Goal: Transaction & Acquisition: Purchase product/service

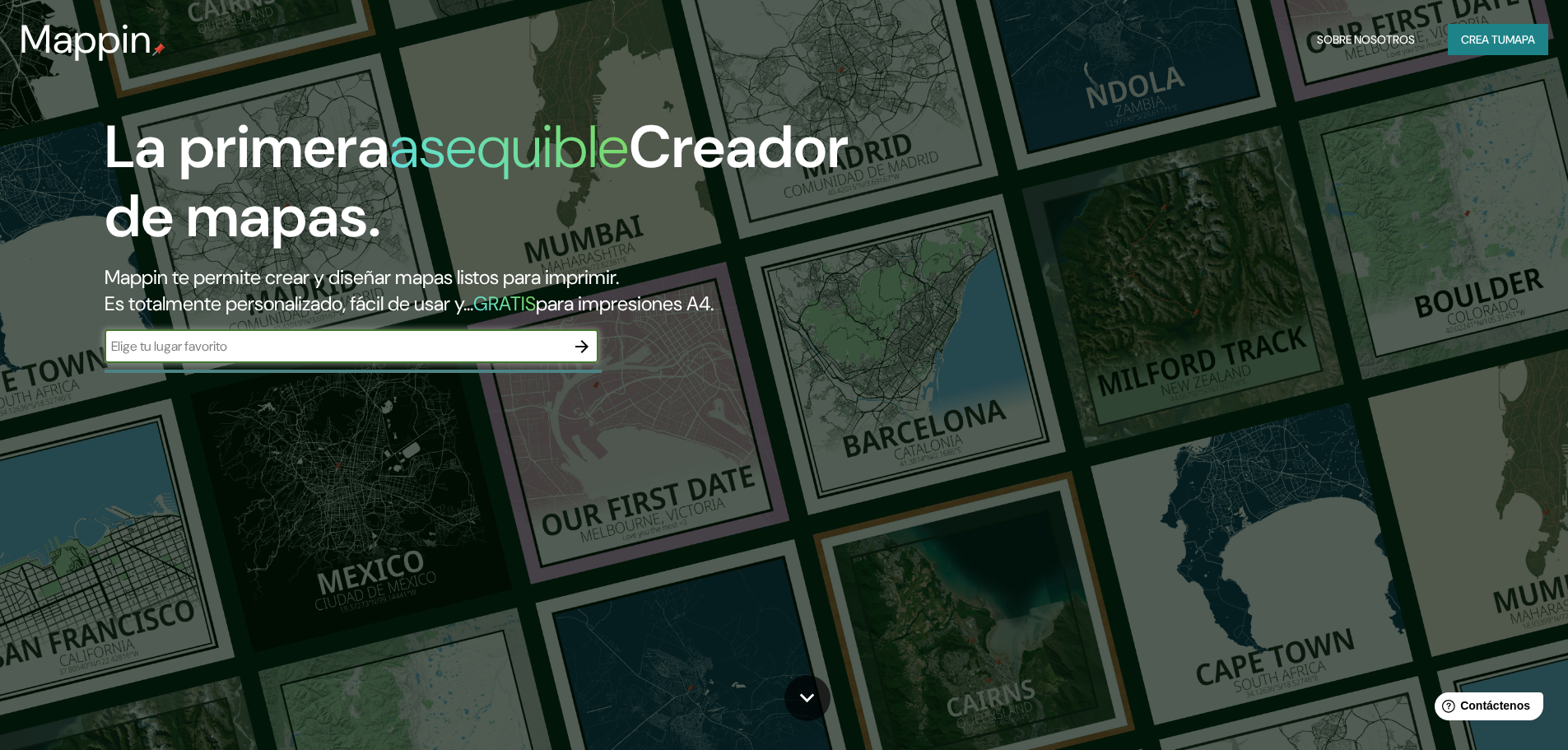
click at [579, 349] on icon "button" at bounding box center [582, 347] width 20 height 20
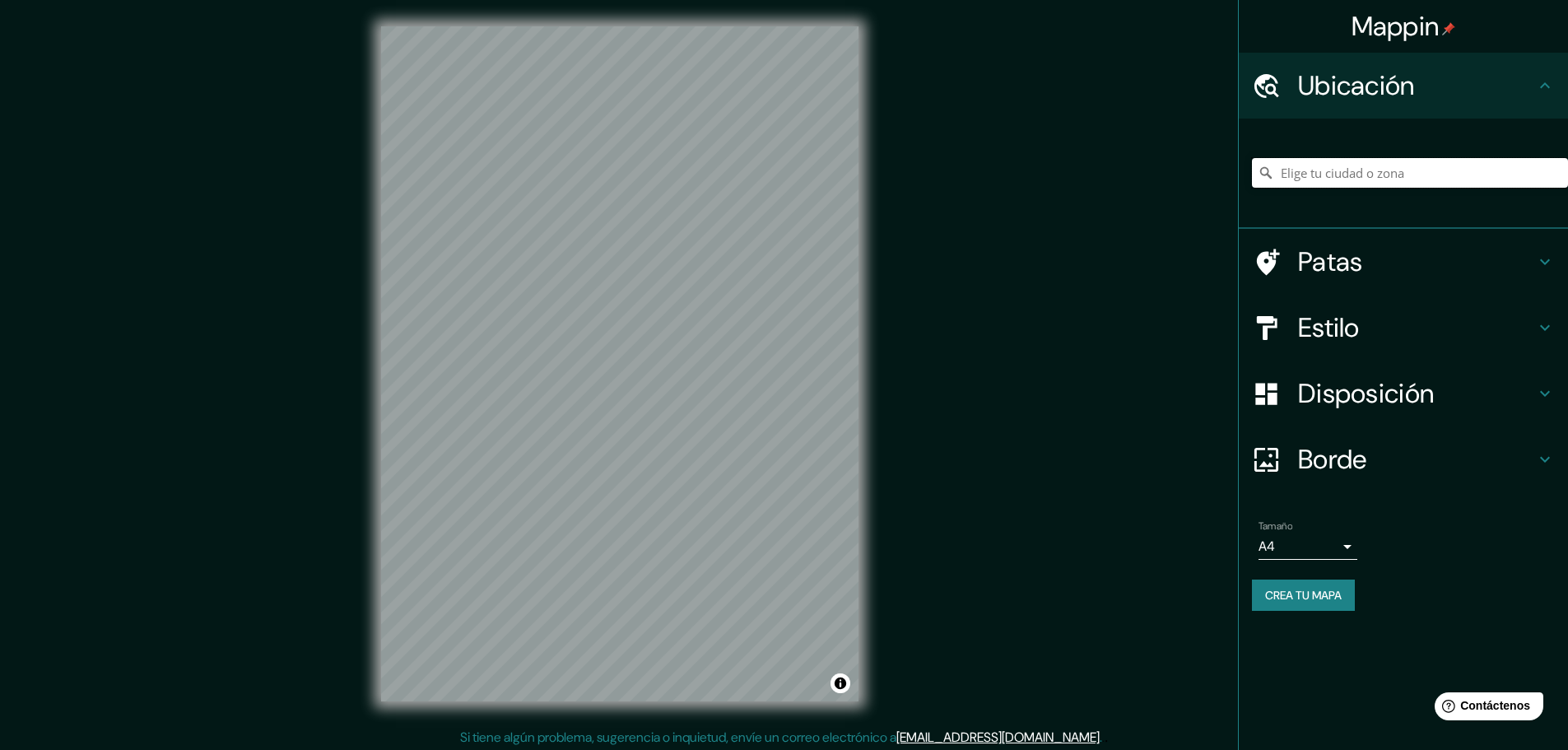
click at [1357, 171] on input "Elige tu ciudad o zona" at bounding box center [1409, 172] width 316 height 29
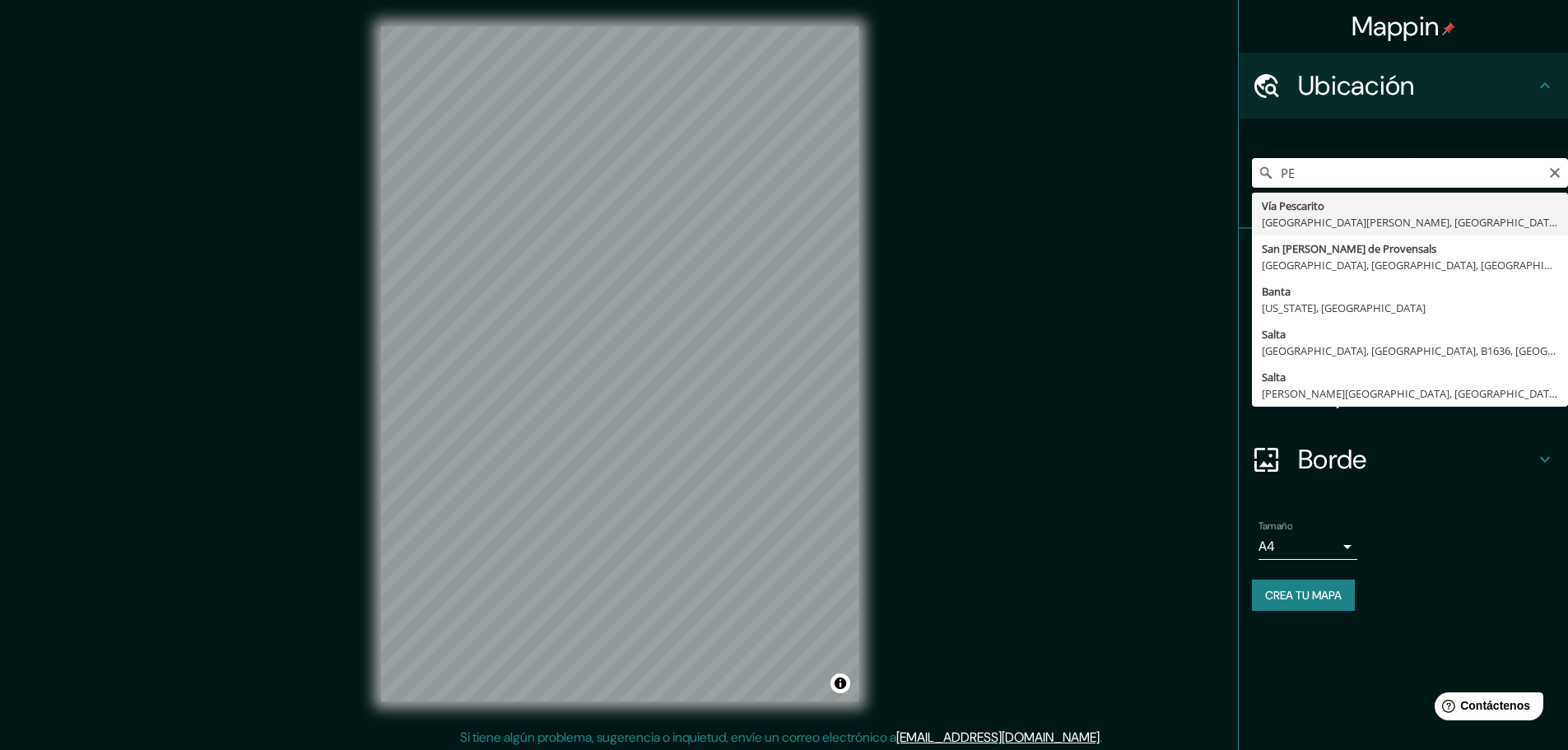
type input "P"
type input "[GEOGRAPHIC_DATA], [GEOGRAPHIC_DATA], [GEOGRAPHIC_DATA]"
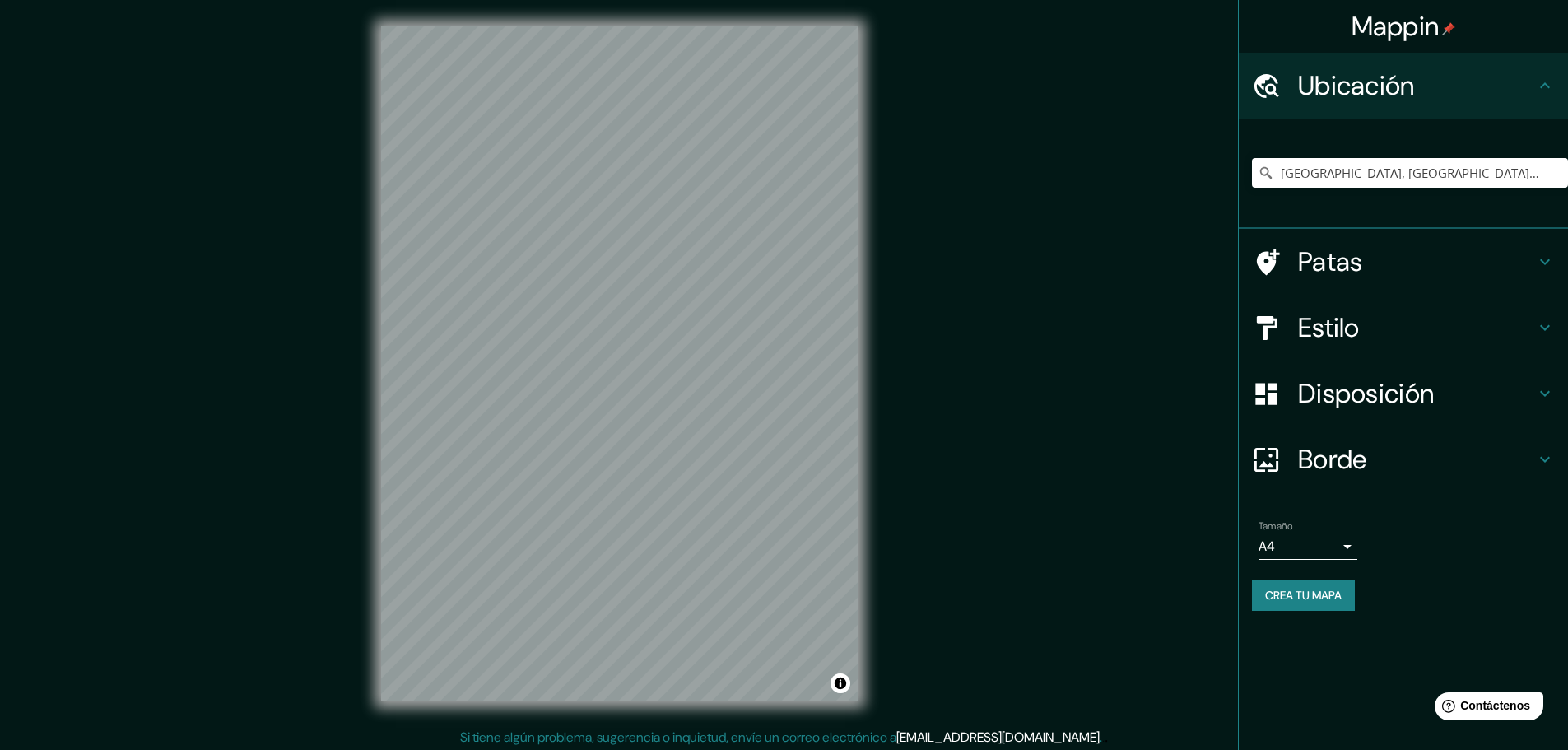
scroll to position [4, 0]
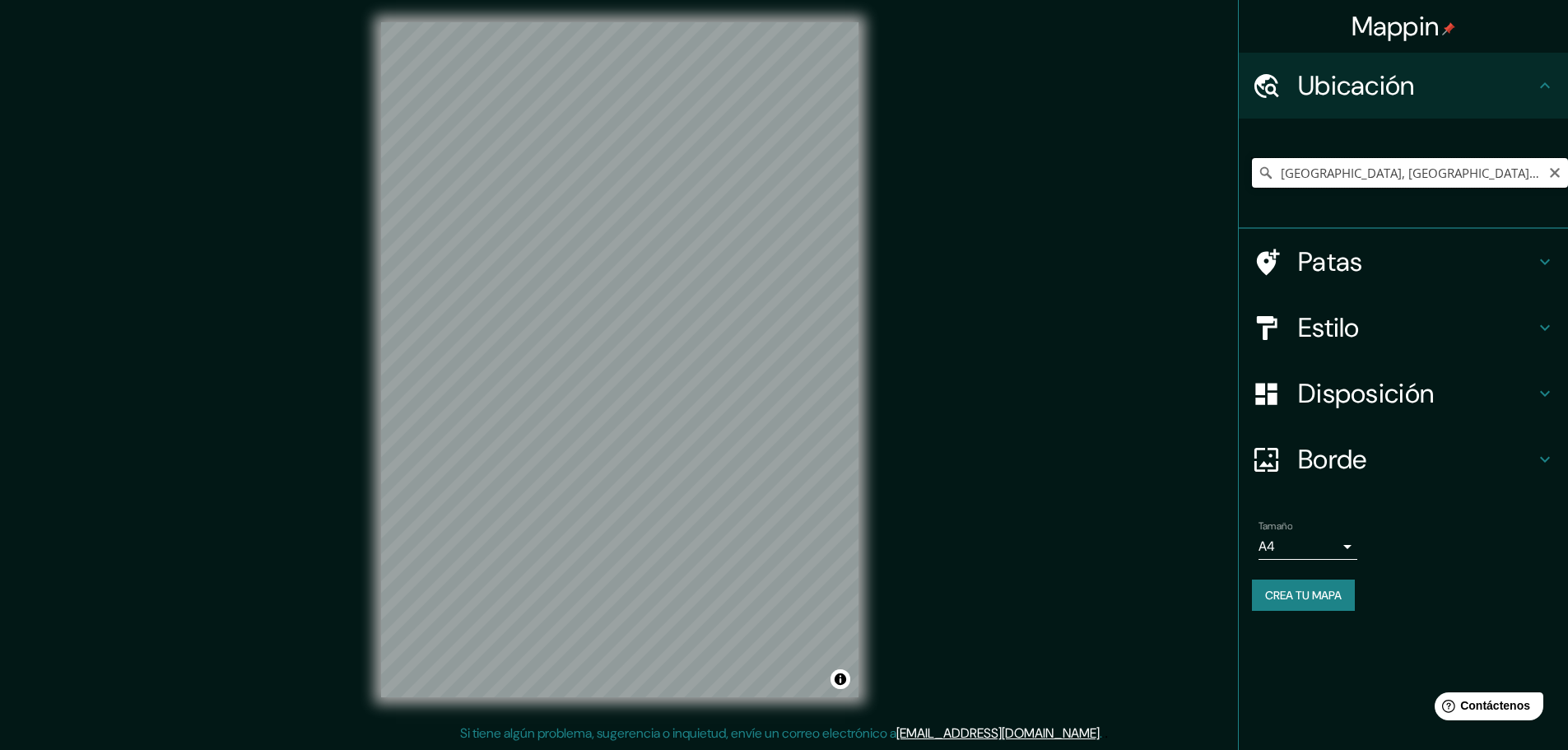
click at [1520, 186] on input "[GEOGRAPHIC_DATA], [GEOGRAPHIC_DATA], [GEOGRAPHIC_DATA]" at bounding box center [1409, 172] width 316 height 29
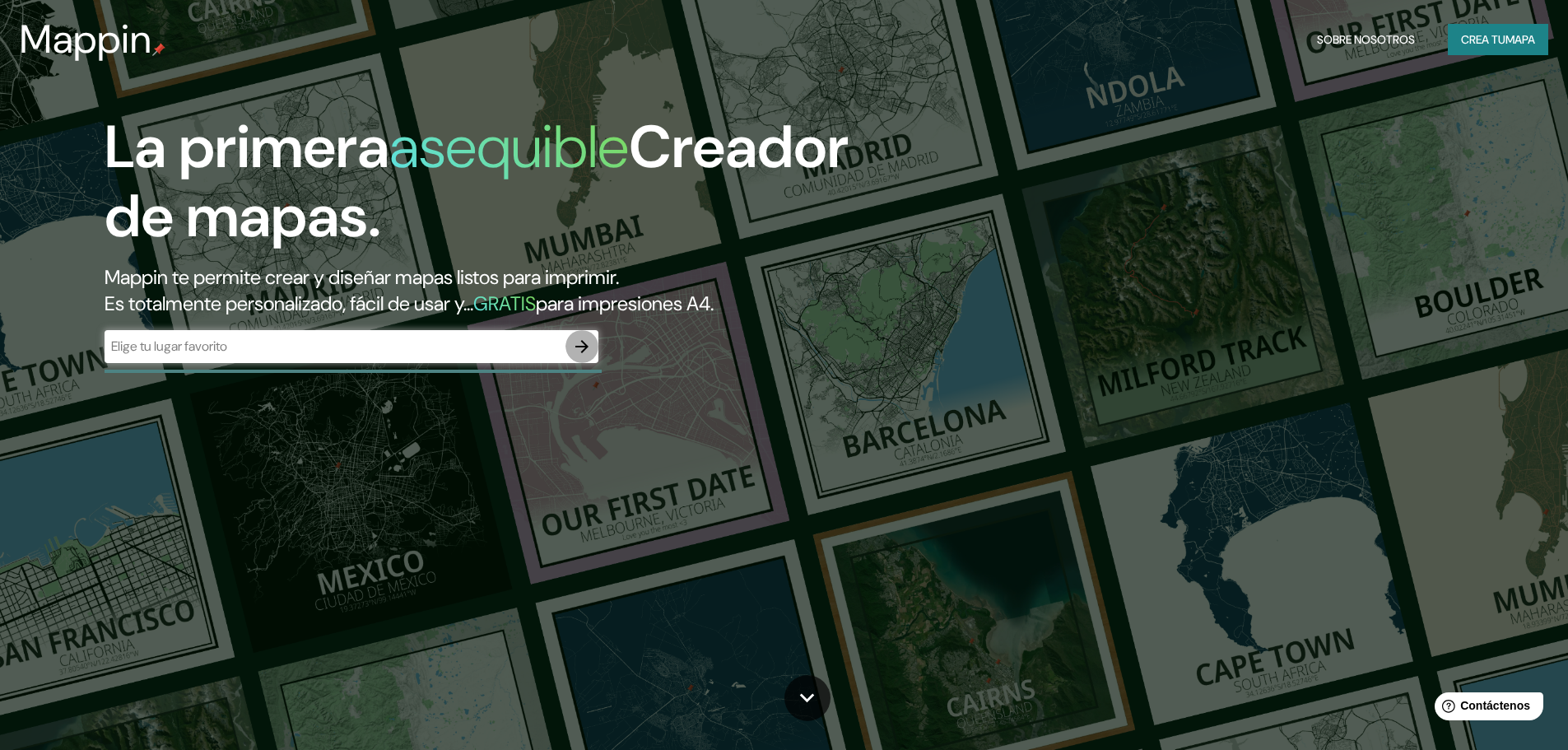
click at [580, 352] on icon "button" at bounding box center [582, 347] width 20 height 20
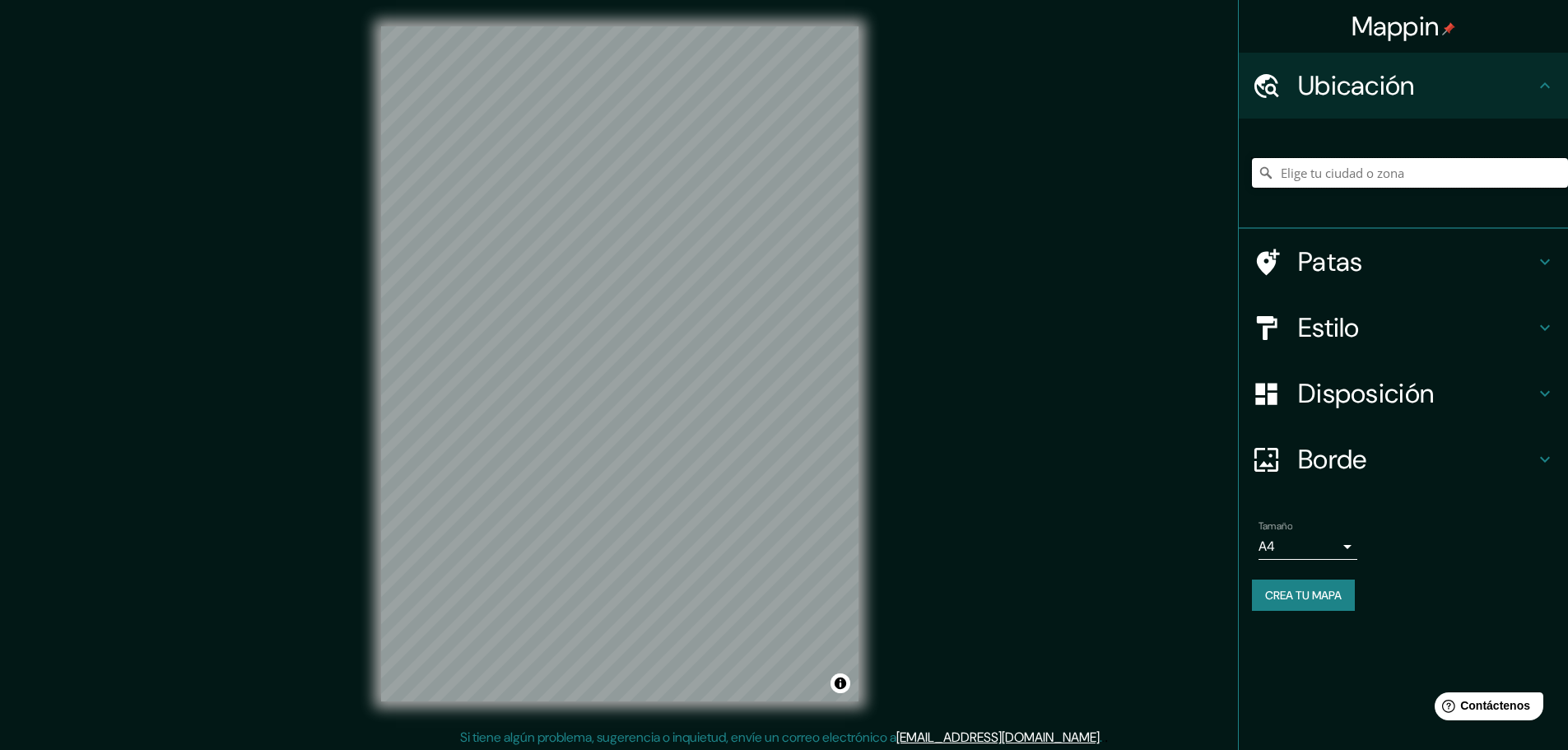
click at [1336, 166] on input "Elige tu ciudad o zona" at bounding box center [1409, 172] width 316 height 29
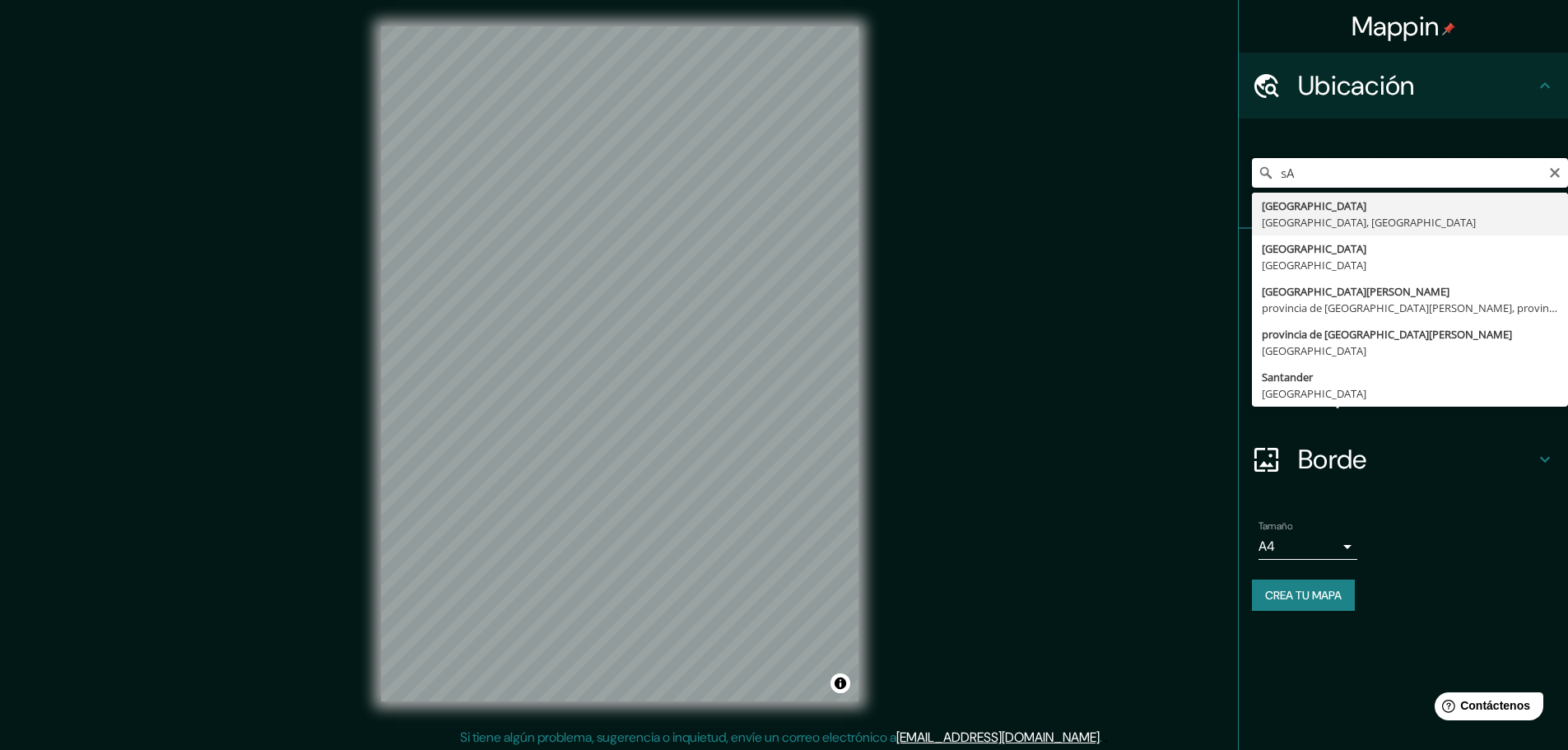
type input "s"
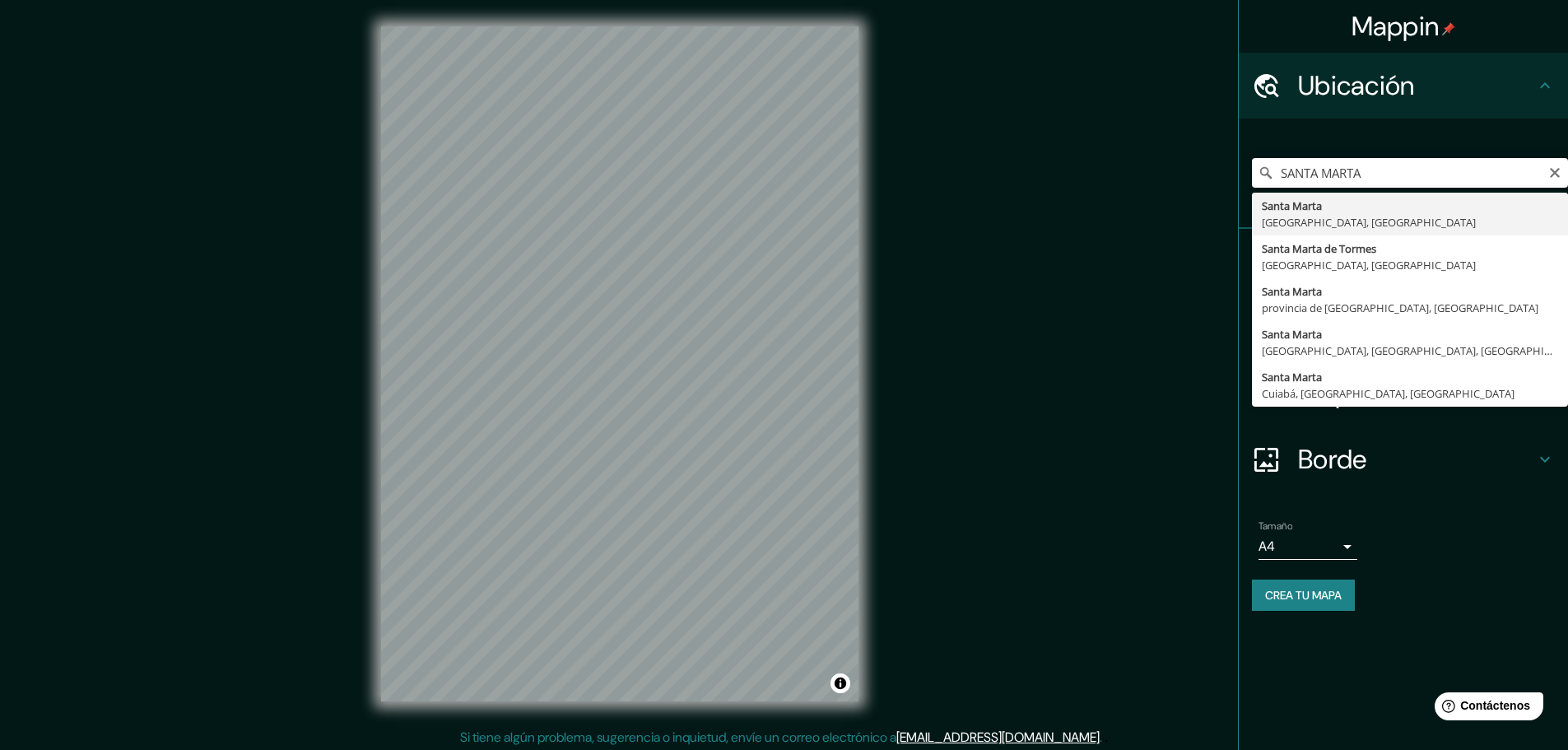
type input "[GEOGRAPHIC_DATA], [GEOGRAPHIC_DATA], [GEOGRAPHIC_DATA]"
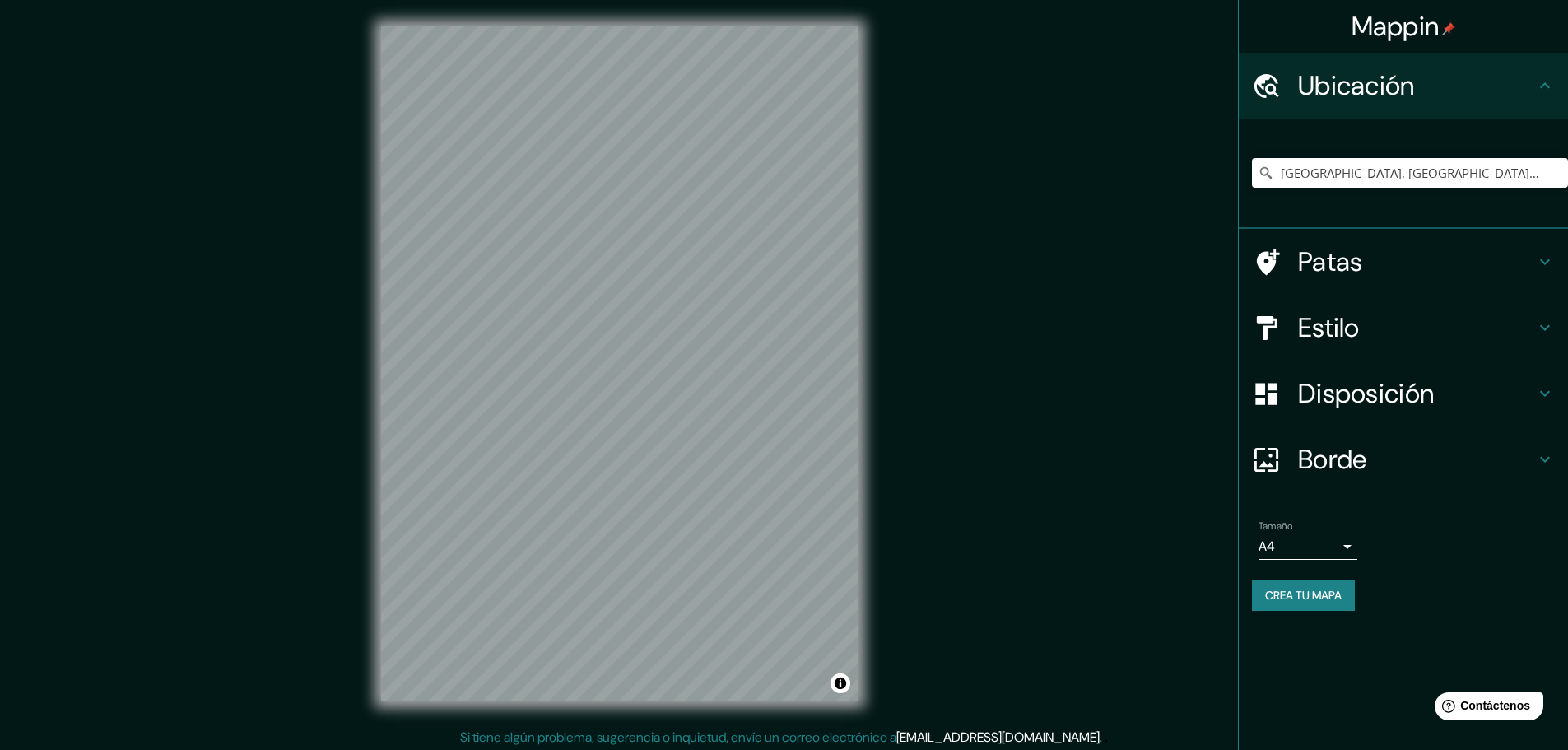
scroll to position [4, 0]
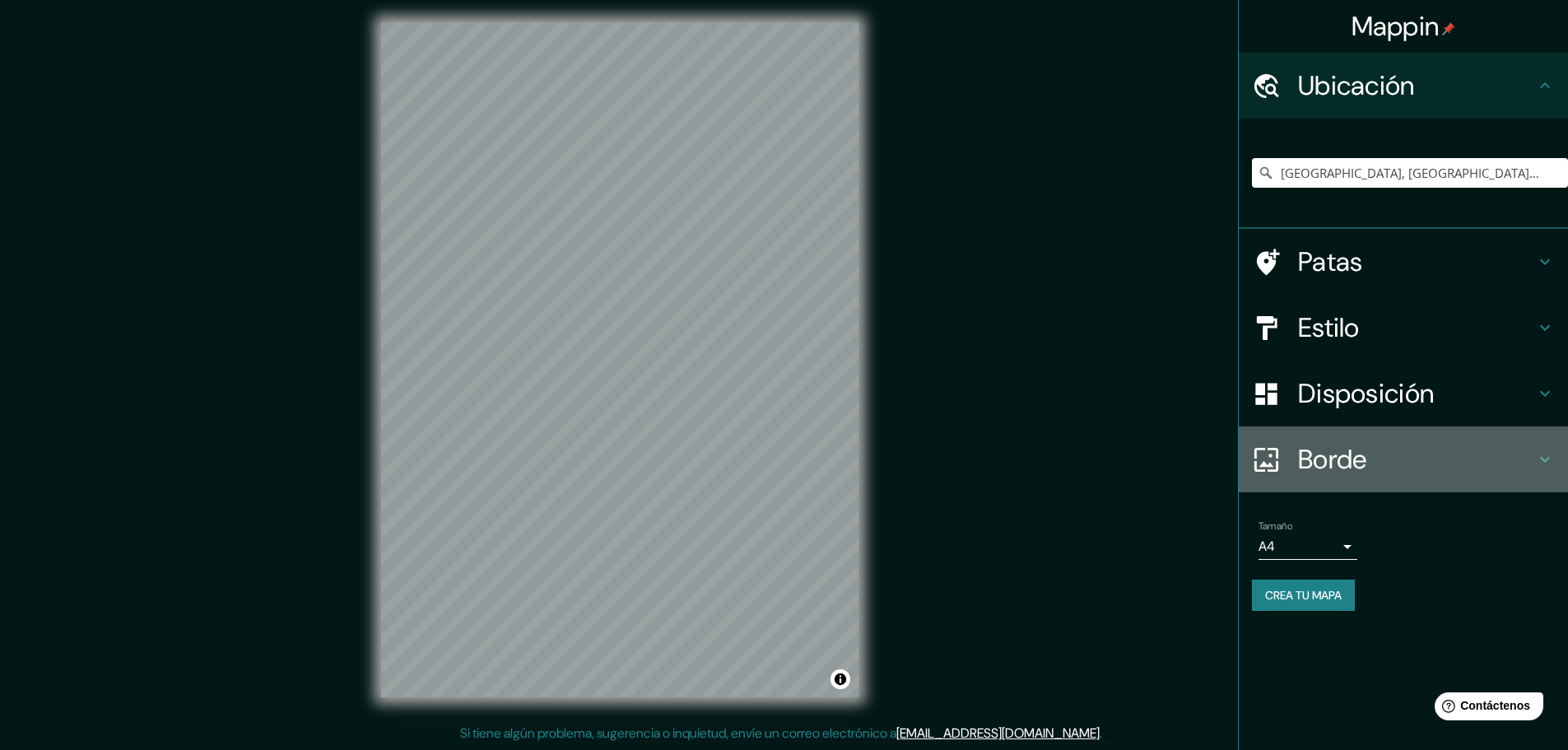
click at [1540, 458] on icon at bounding box center [1545, 459] width 10 height 6
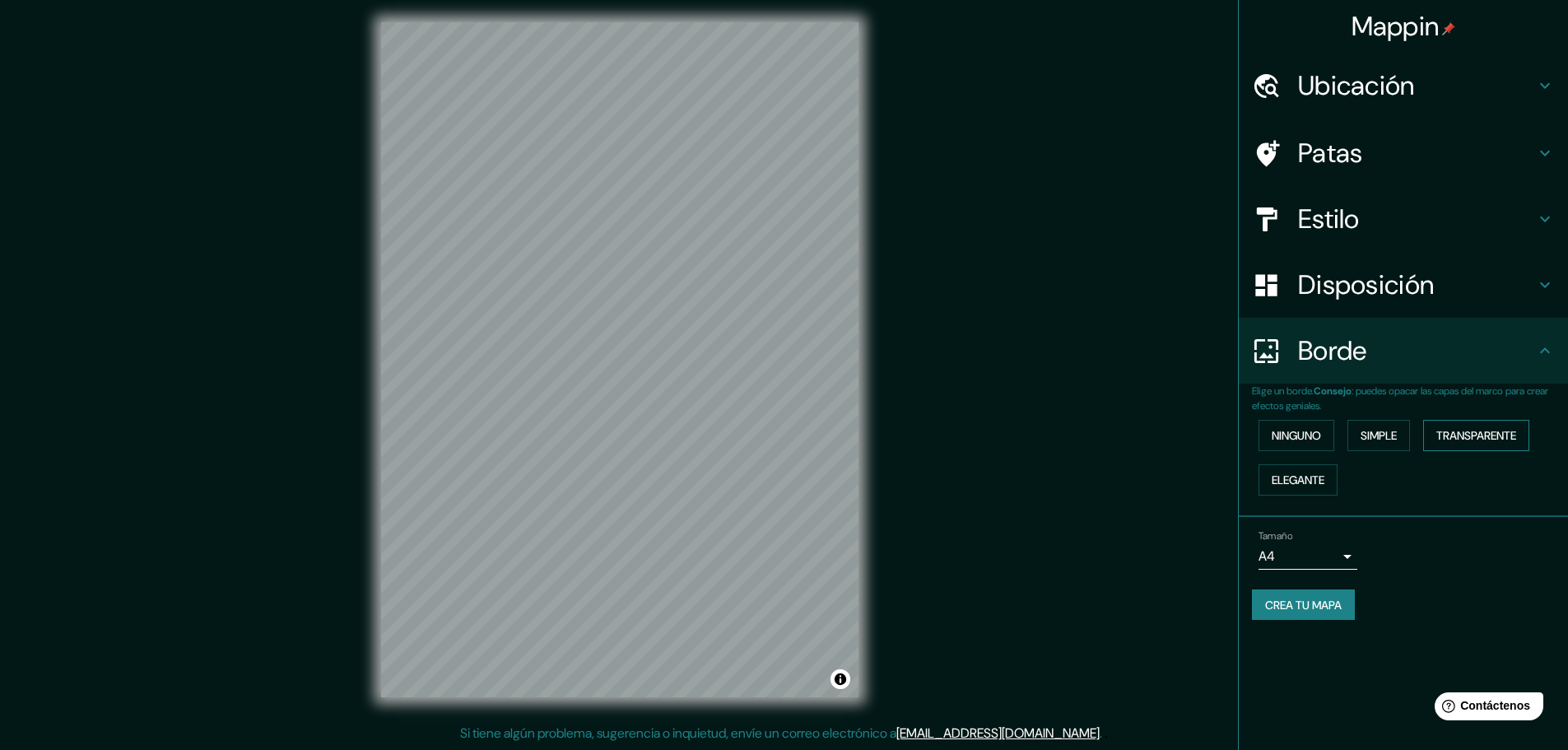
click at [1485, 432] on font "Transparente" at bounding box center [1476, 436] width 80 height 15
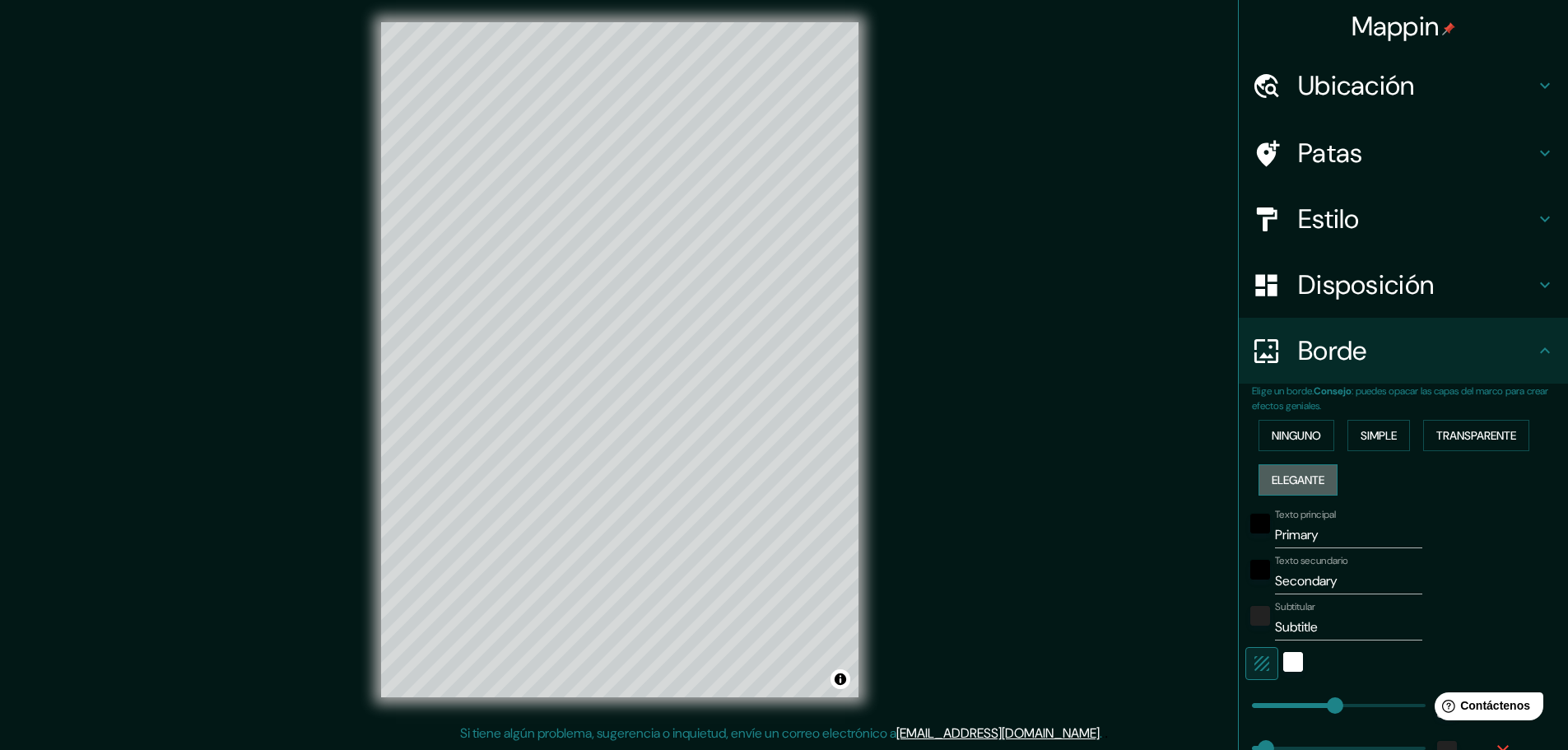
click at [1272, 484] on font "Elegante" at bounding box center [1297, 480] width 53 height 15
click at [1322, 432] on button "Ninguno" at bounding box center [1296, 435] width 76 height 31
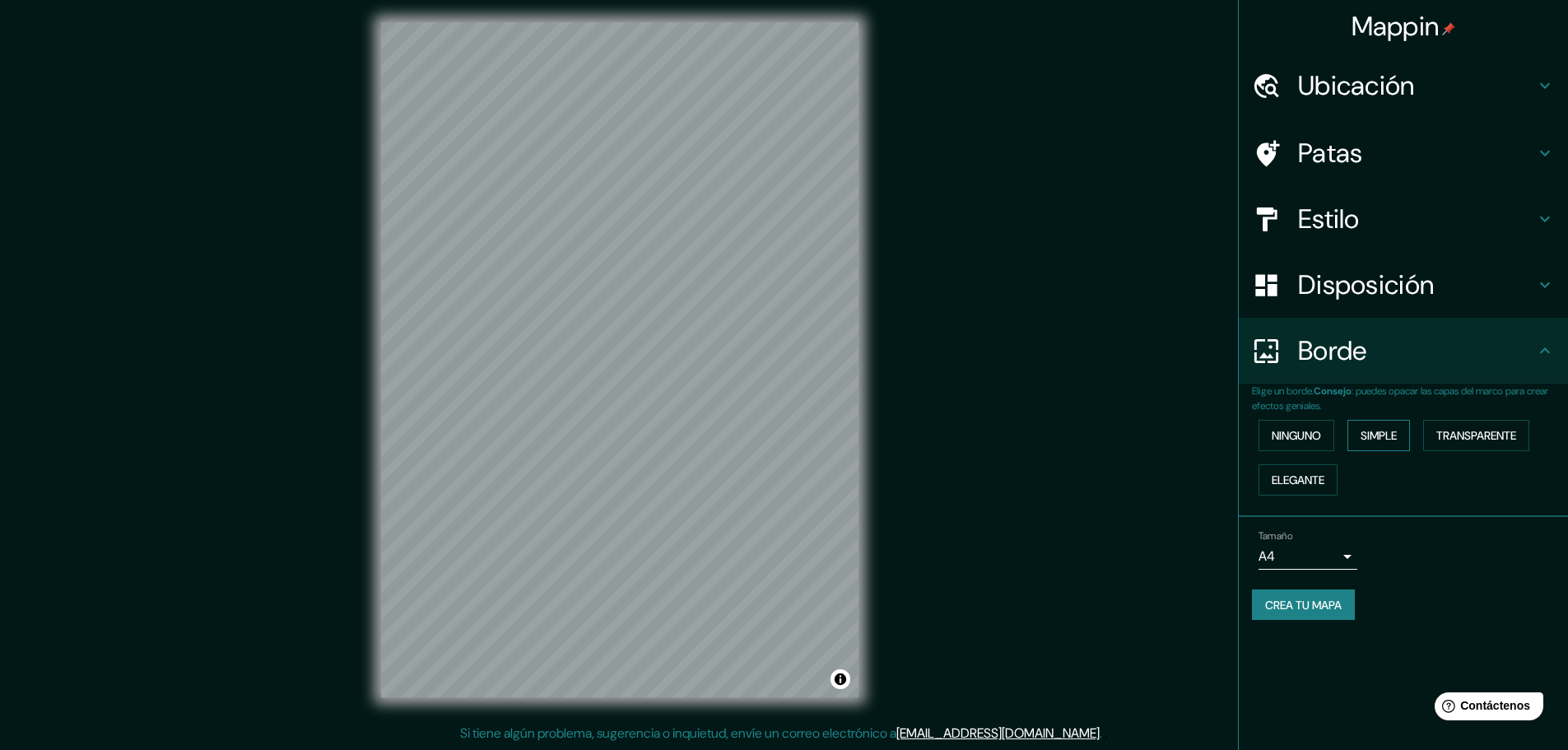
click at [1380, 433] on font "Simple" at bounding box center [1378, 436] width 36 height 15
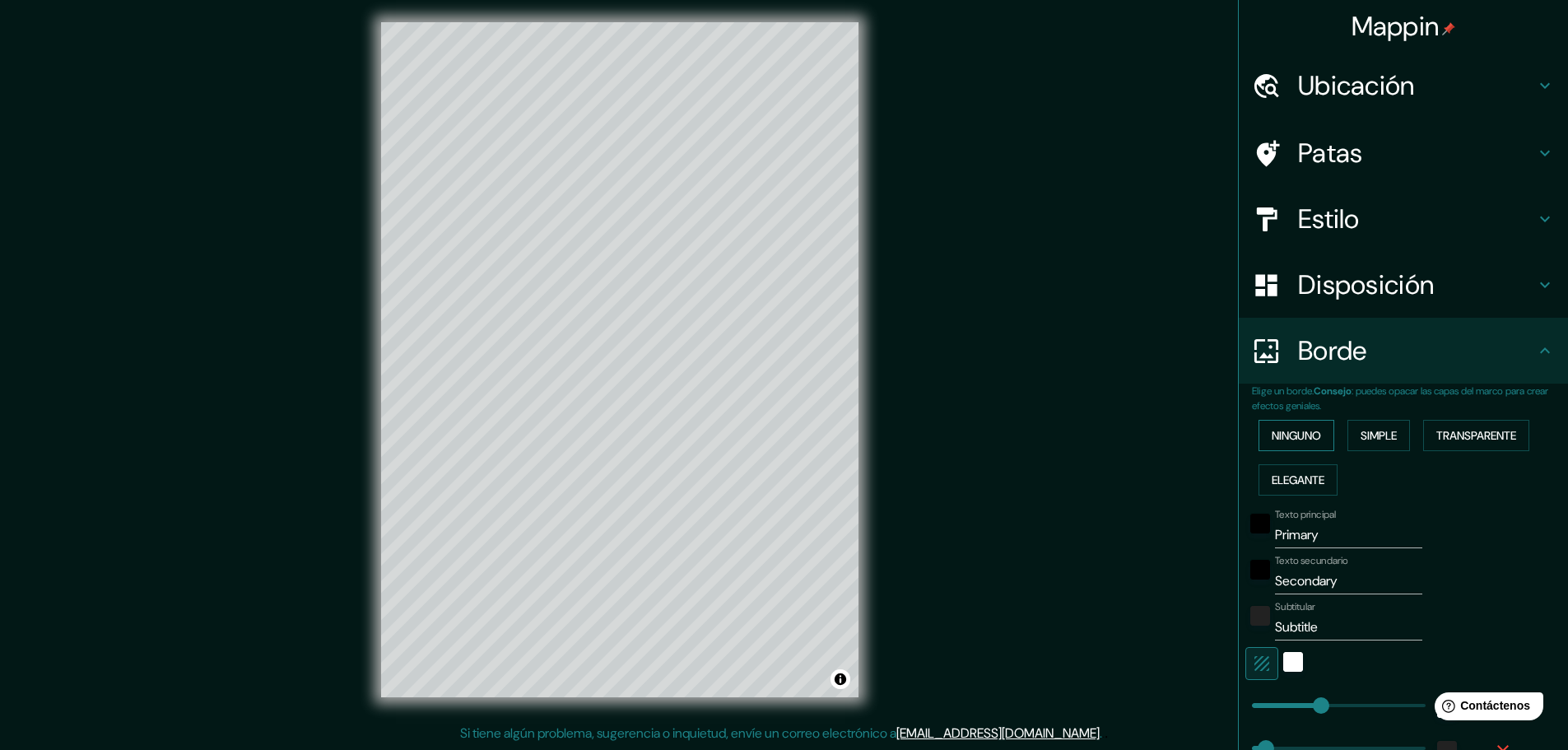
click at [1293, 425] on font "Ninguno" at bounding box center [1296, 436] width 49 height 22
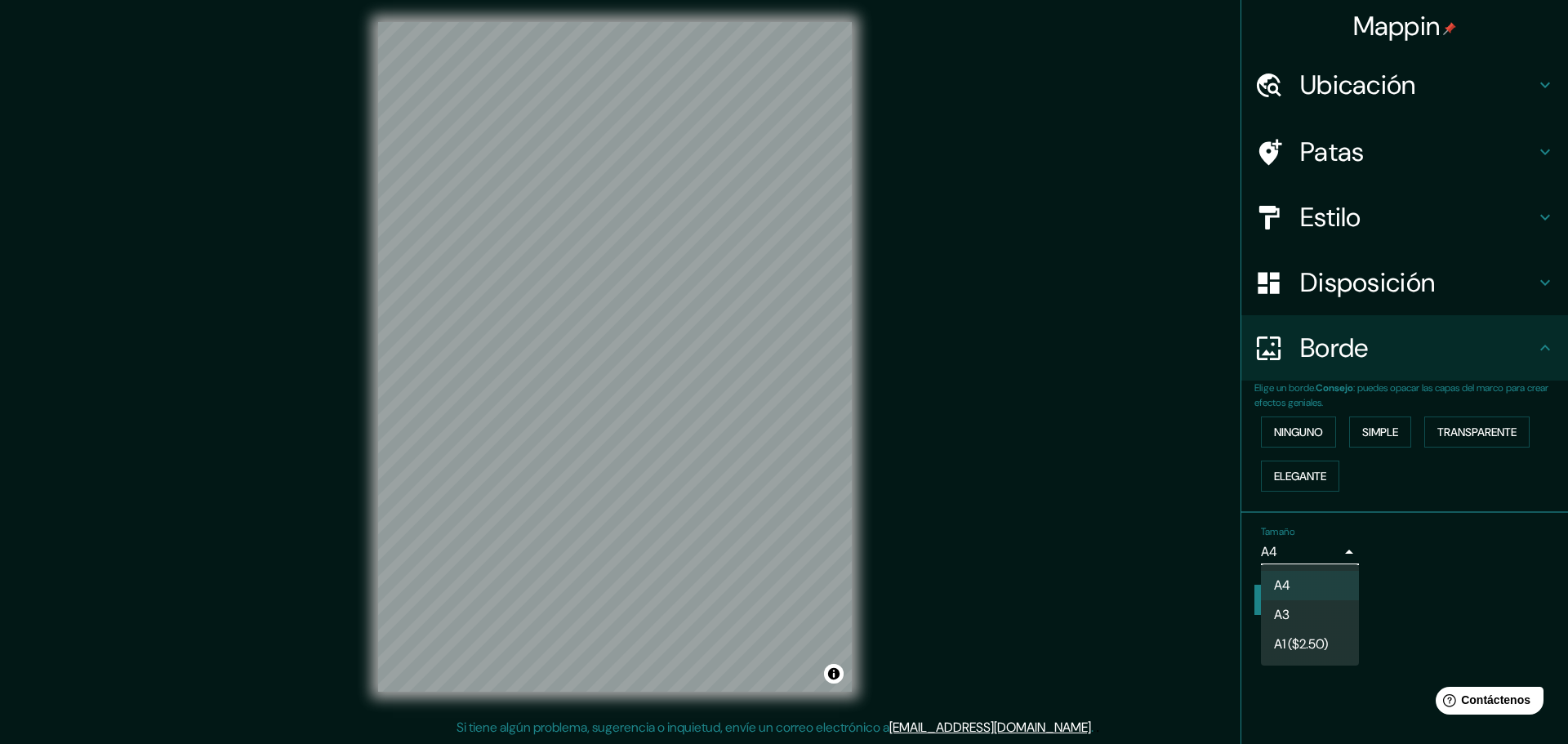
click at [1341, 558] on body "Mappin Ubicación [GEOGRAPHIC_DATA], [GEOGRAPHIC_DATA], [GEOGRAPHIC_DATA] Patas …" at bounding box center [784, 368] width 1568 height 744
click at [1323, 607] on li "A3" at bounding box center [1310, 616] width 98 height 30
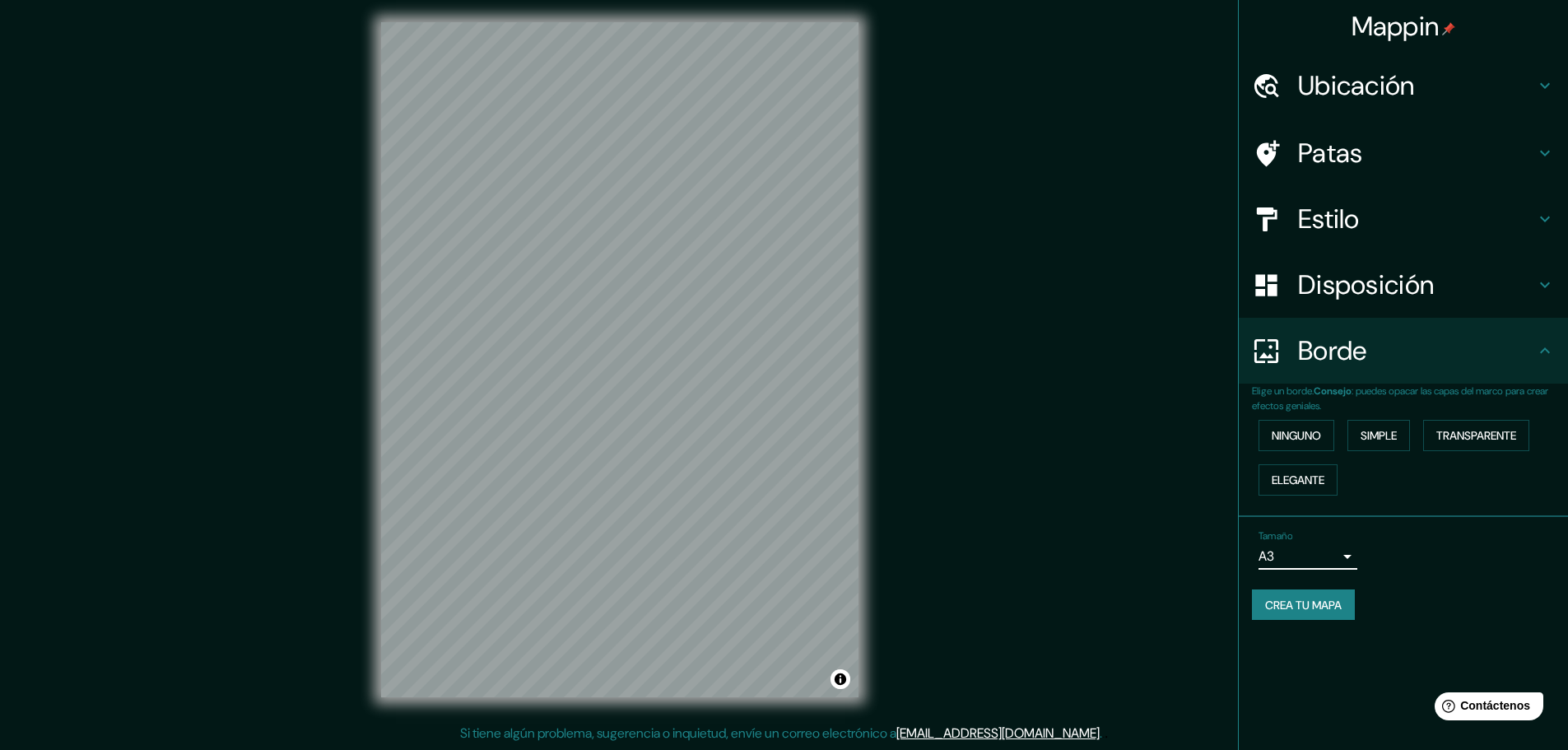
click at [1533, 280] on h4 "Disposición" at bounding box center [1416, 284] width 237 height 33
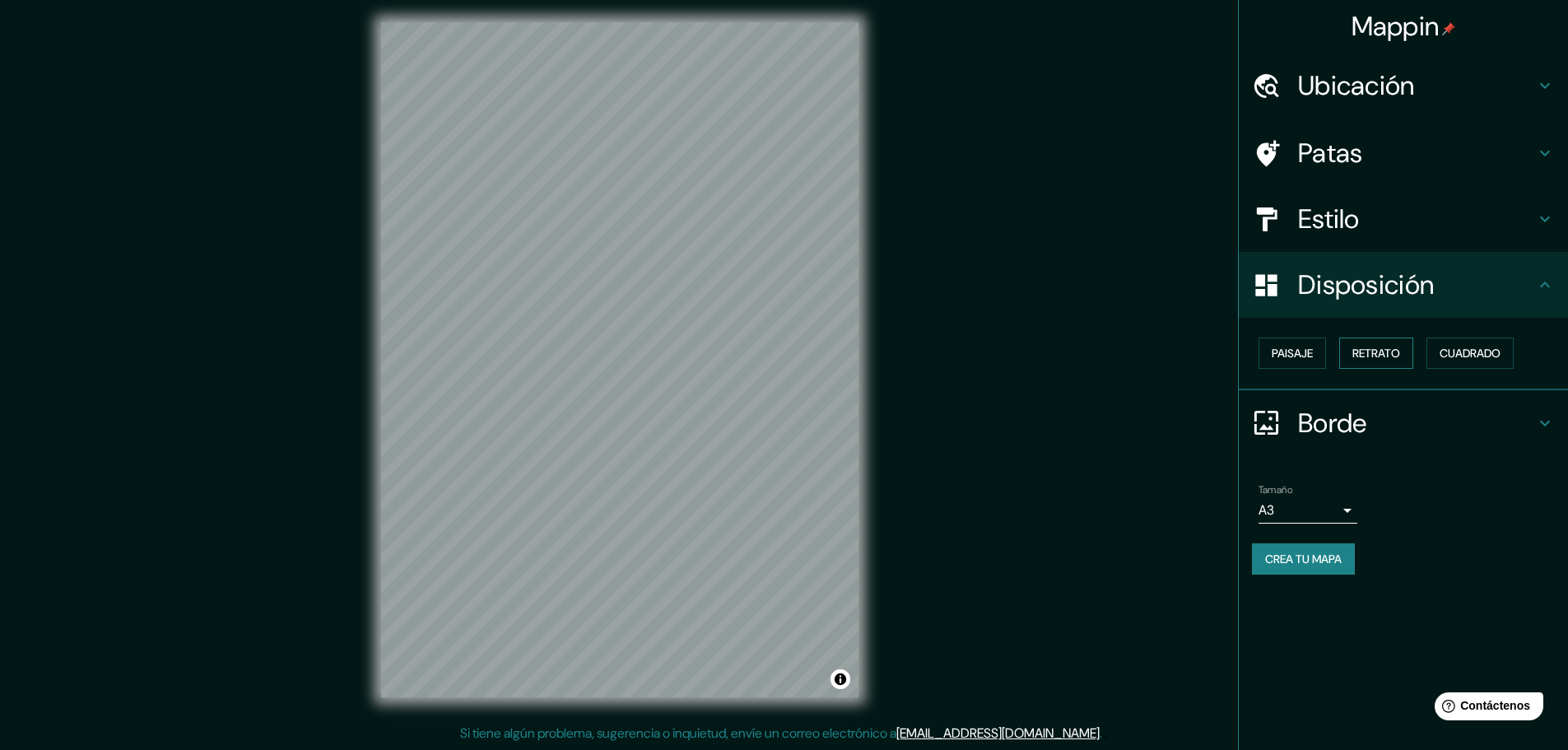
click at [1376, 358] on font "Retrato" at bounding box center [1376, 353] width 48 height 15
click at [1269, 345] on button "Paisaje" at bounding box center [1292, 352] width 68 height 31
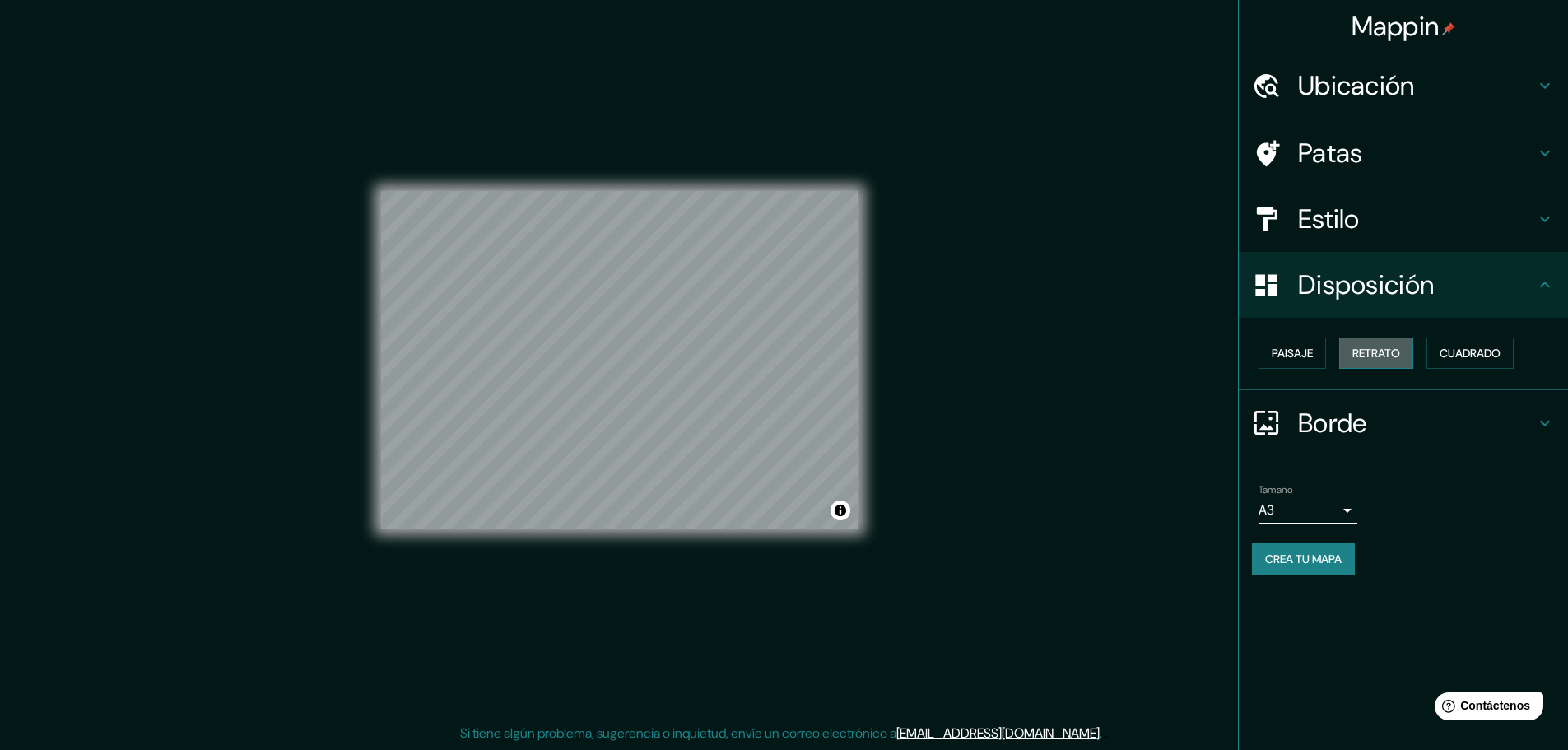
click at [1386, 352] on font "Retrato" at bounding box center [1376, 353] width 48 height 15
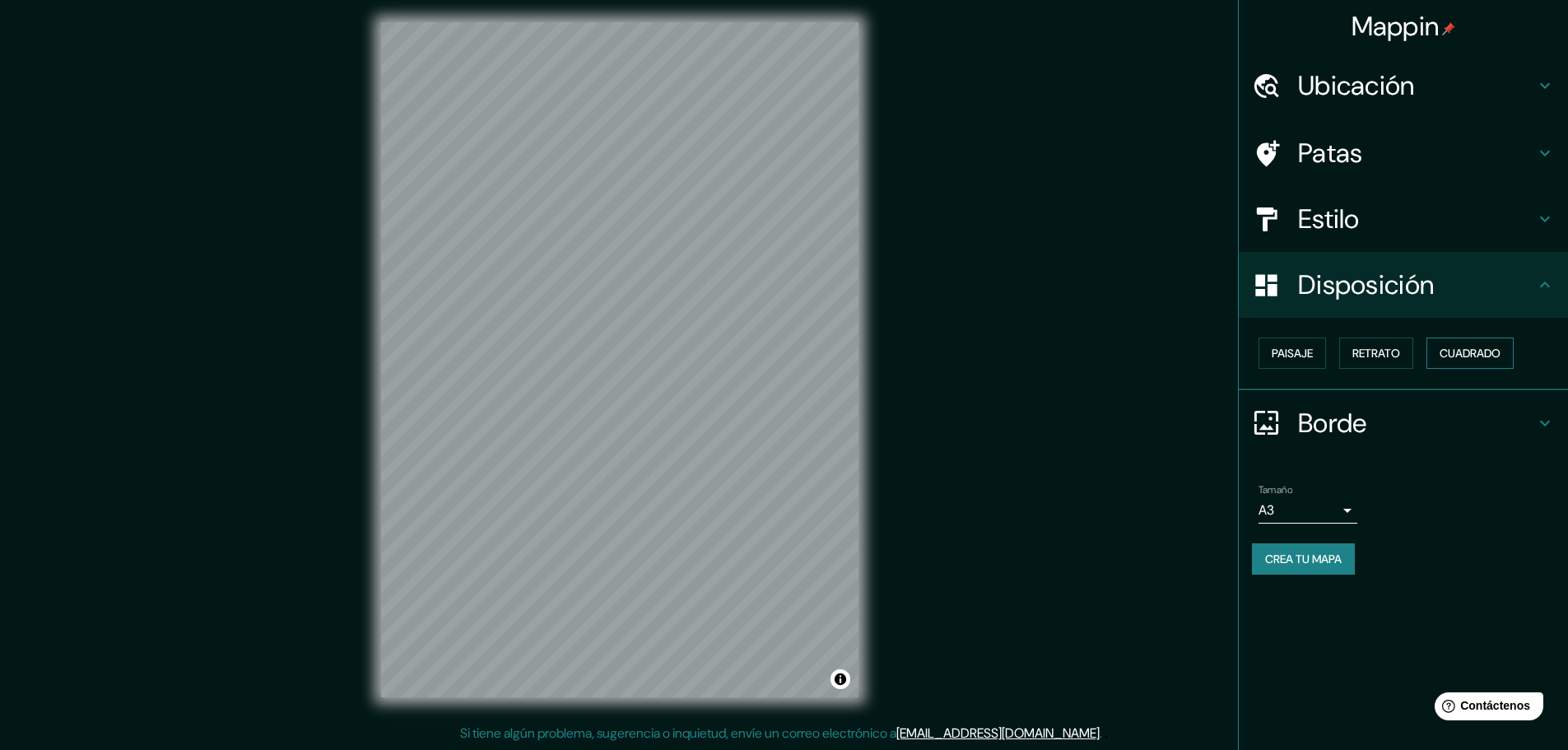
click at [1456, 350] on font "Cuadrado" at bounding box center [1469, 353] width 61 height 15
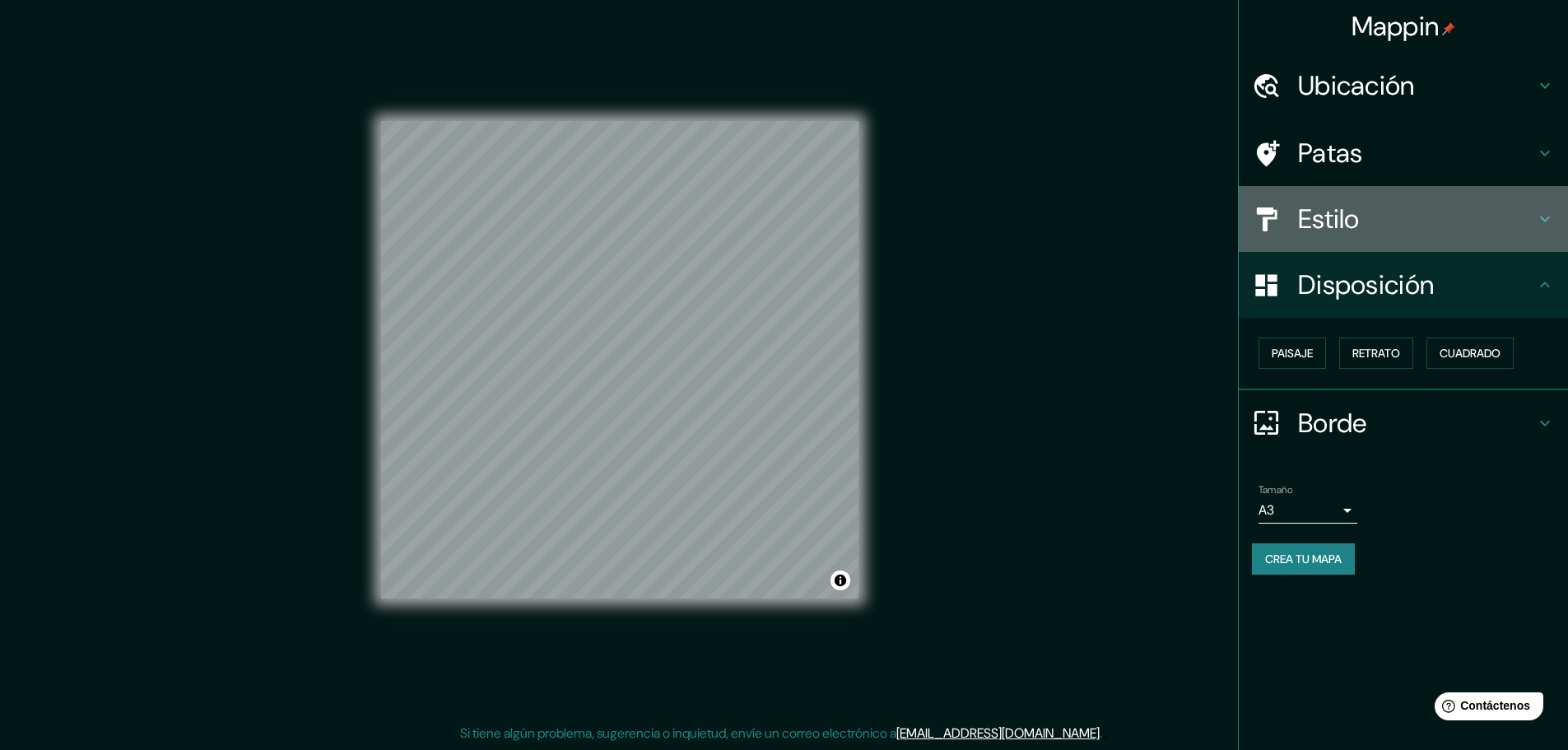
click at [1525, 223] on h4 "Estilo" at bounding box center [1416, 218] width 237 height 33
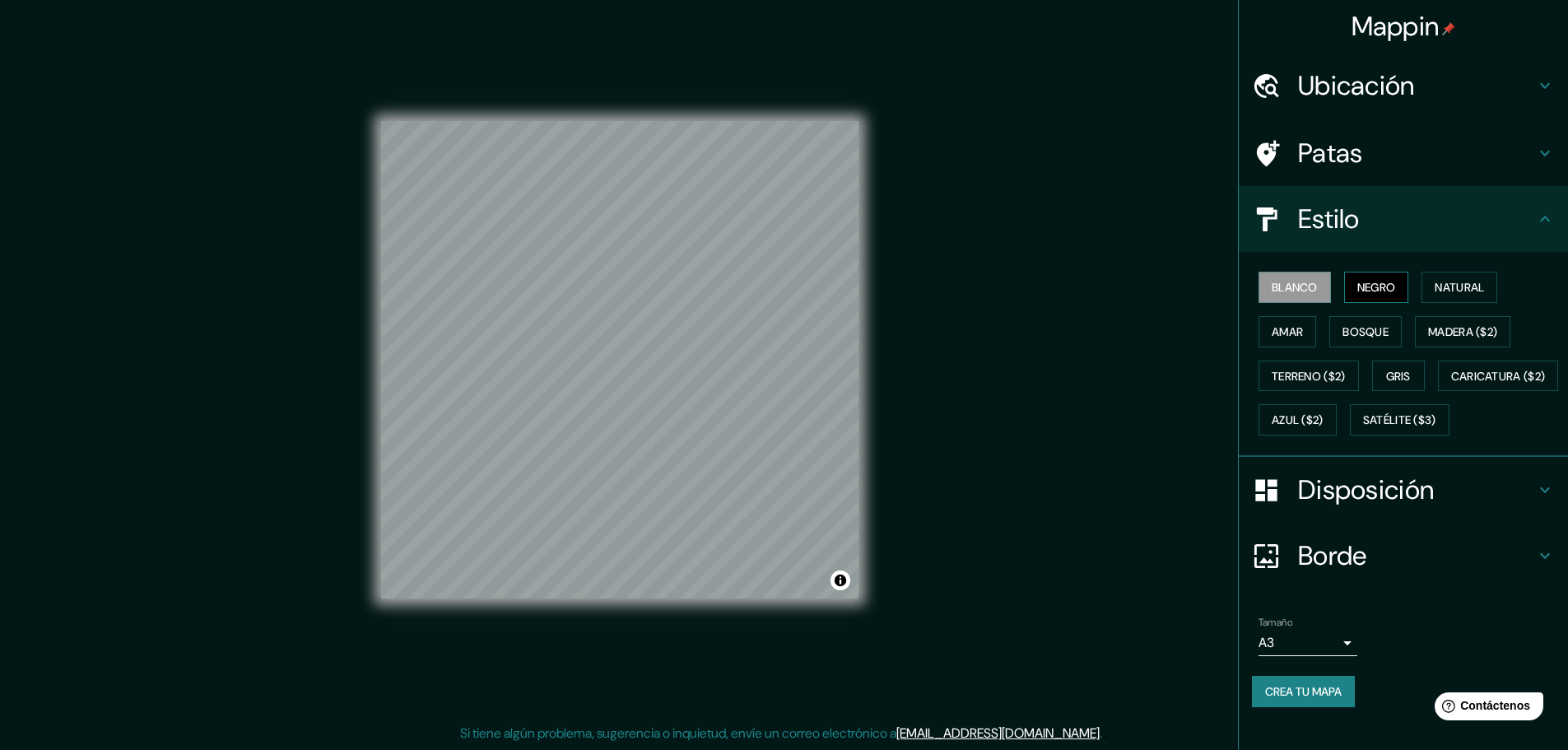
click at [1381, 293] on font "Negro" at bounding box center [1376, 287] width 38 height 15
click at [1436, 288] on font "Natural" at bounding box center [1459, 287] width 49 height 15
click at [1272, 324] on font "Amar" at bounding box center [1287, 332] width 31 height 15
click at [1344, 322] on font "Bosque" at bounding box center [1365, 332] width 46 height 22
click at [1484, 334] on font "Madera ($2)" at bounding box center [1462, 332] width 69 height 15
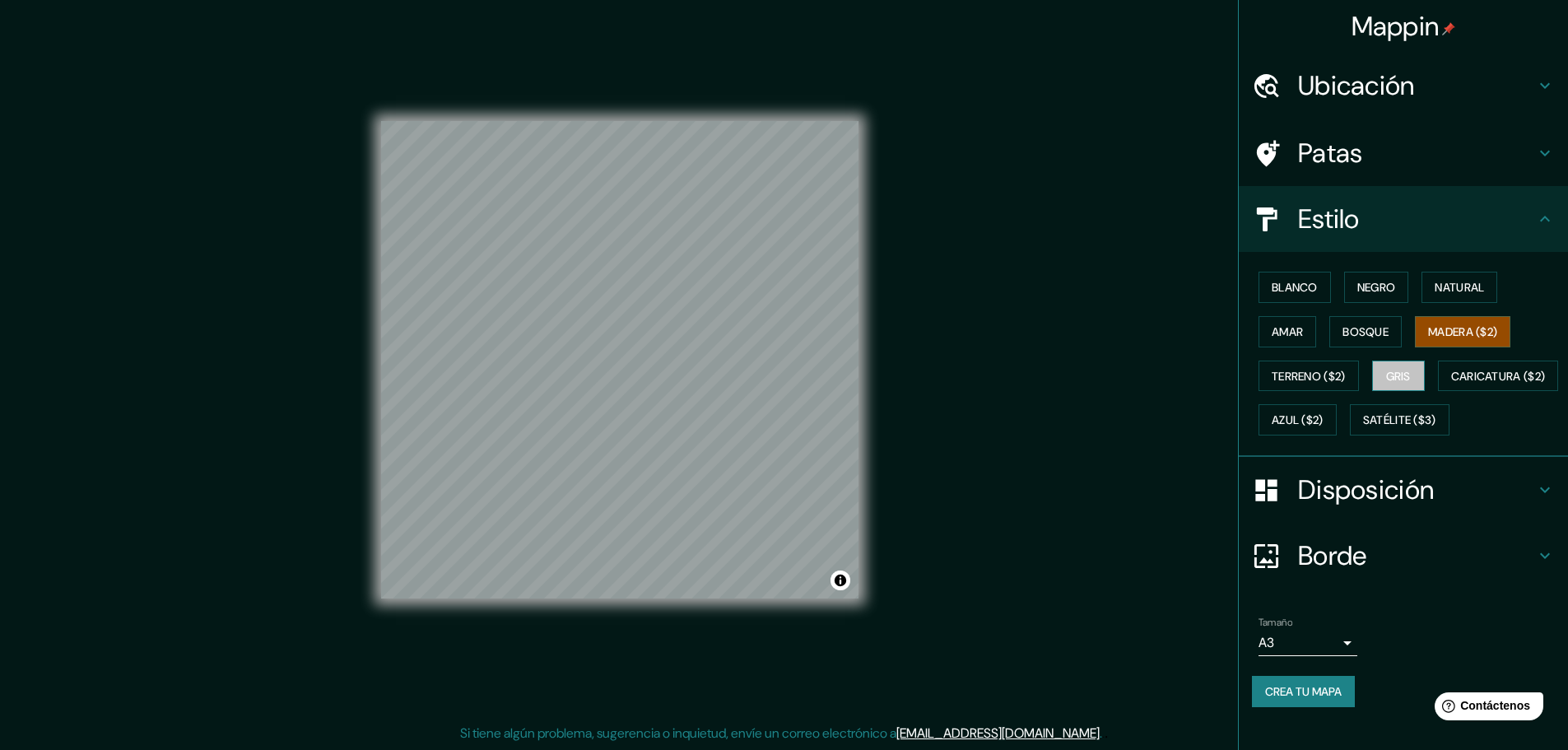
click at [1387, 377] on font "Gris" at bounding box center [1399, 377] width 25 height 15
click at [1463, 288] on font "Natural" at bounding box center [1459, 287] width 49 height 15
click at [1484, 212] on h4 "Estilo" at bounding box center [1416, 218] width 237 height 33
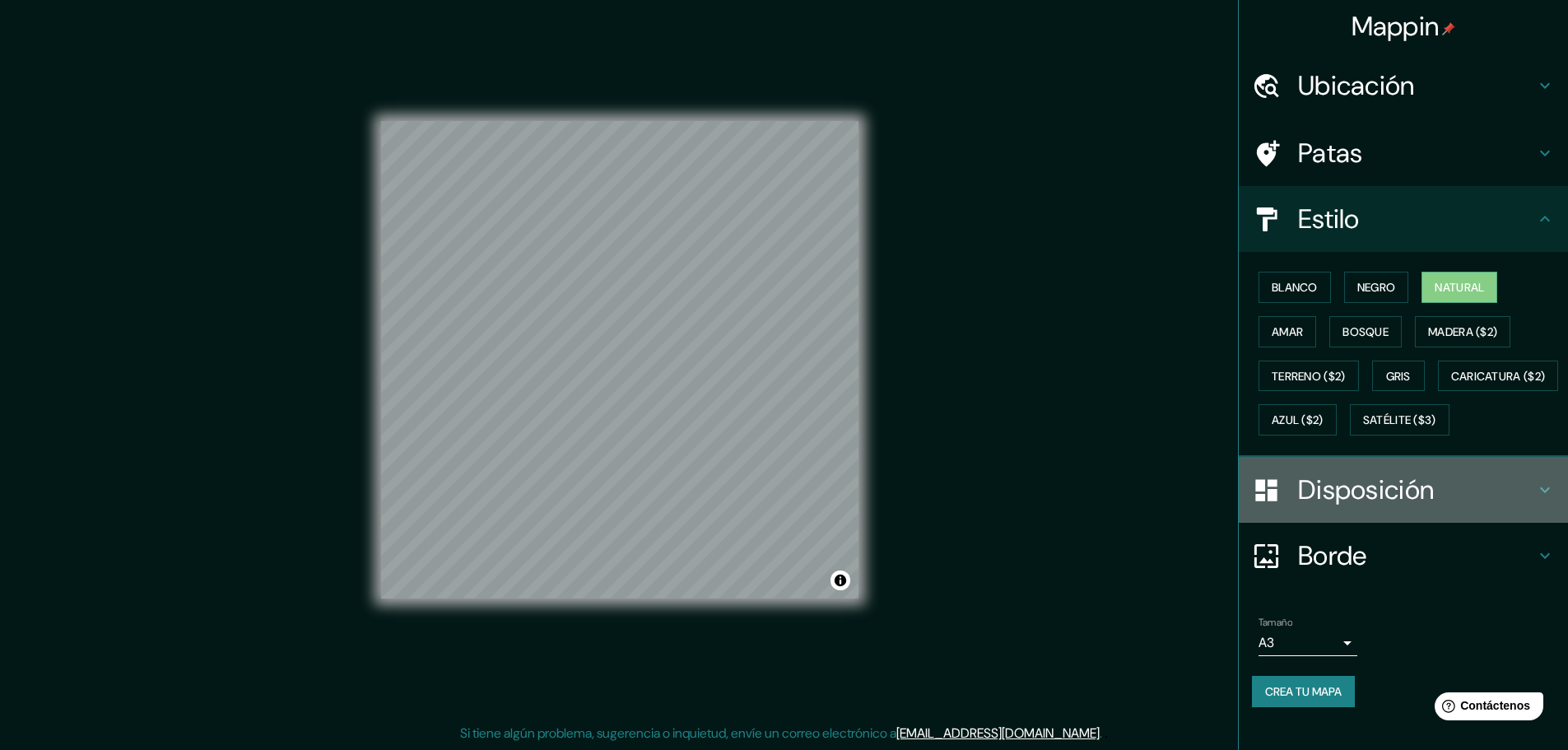
click at [1500, 506] on h4 "Disposición" at bounding box center [1416, 489] width 237 height 33
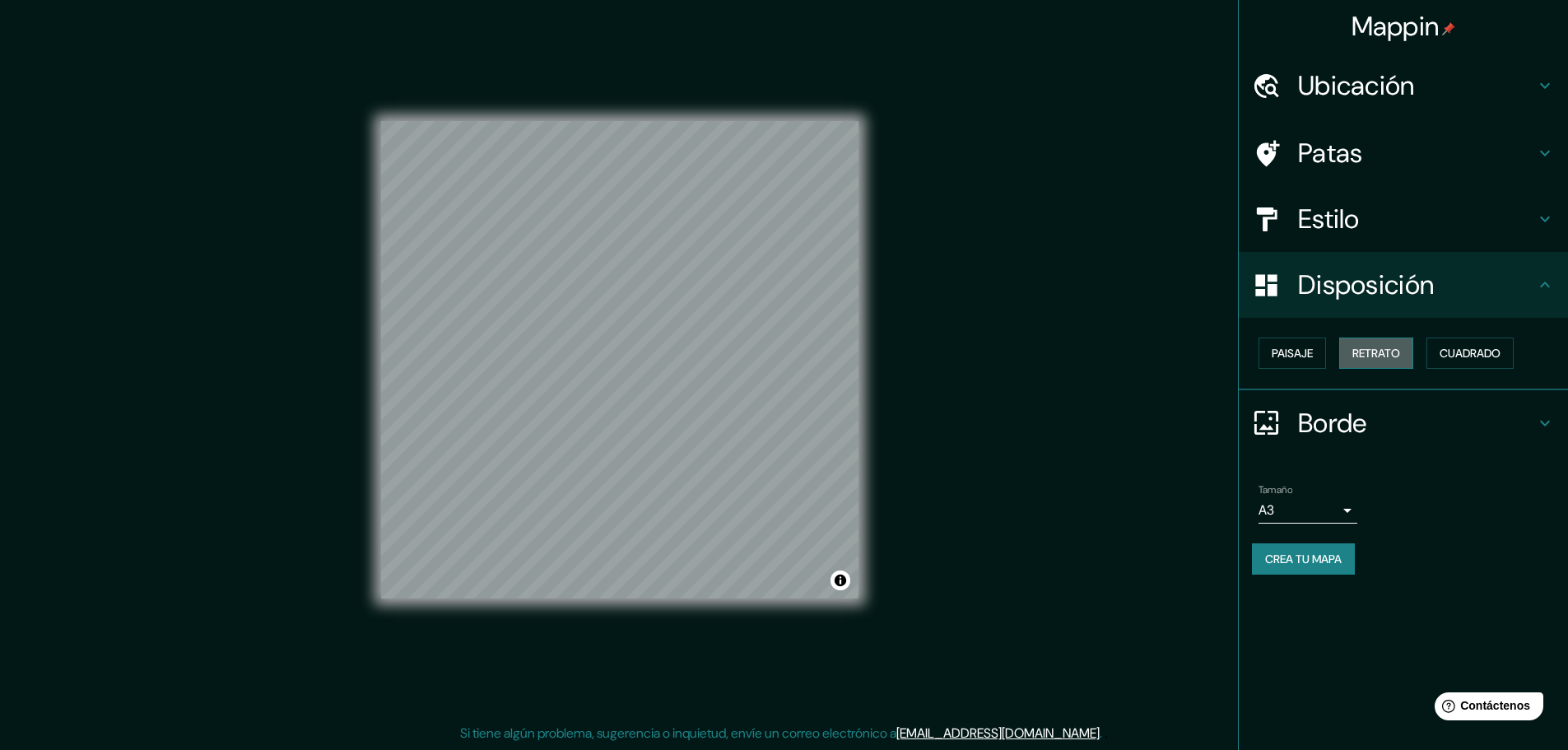
click at [1387, 357] on font "Retrato" at bounding box center [1376, 353] width 48 height 15
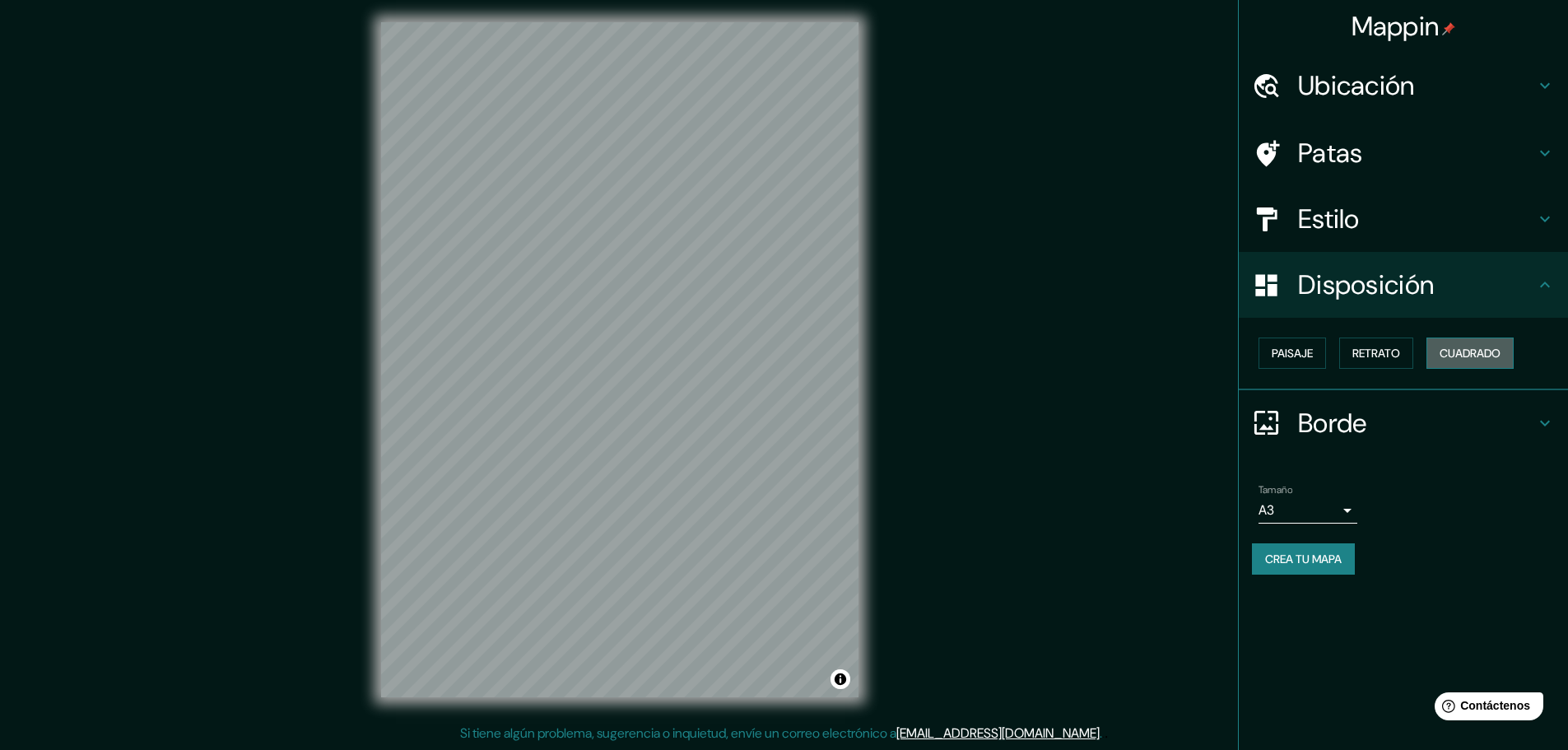
click at [1472, 355] on font "Cuadrado" at bounding box center [1469, 353] width 61 height 15
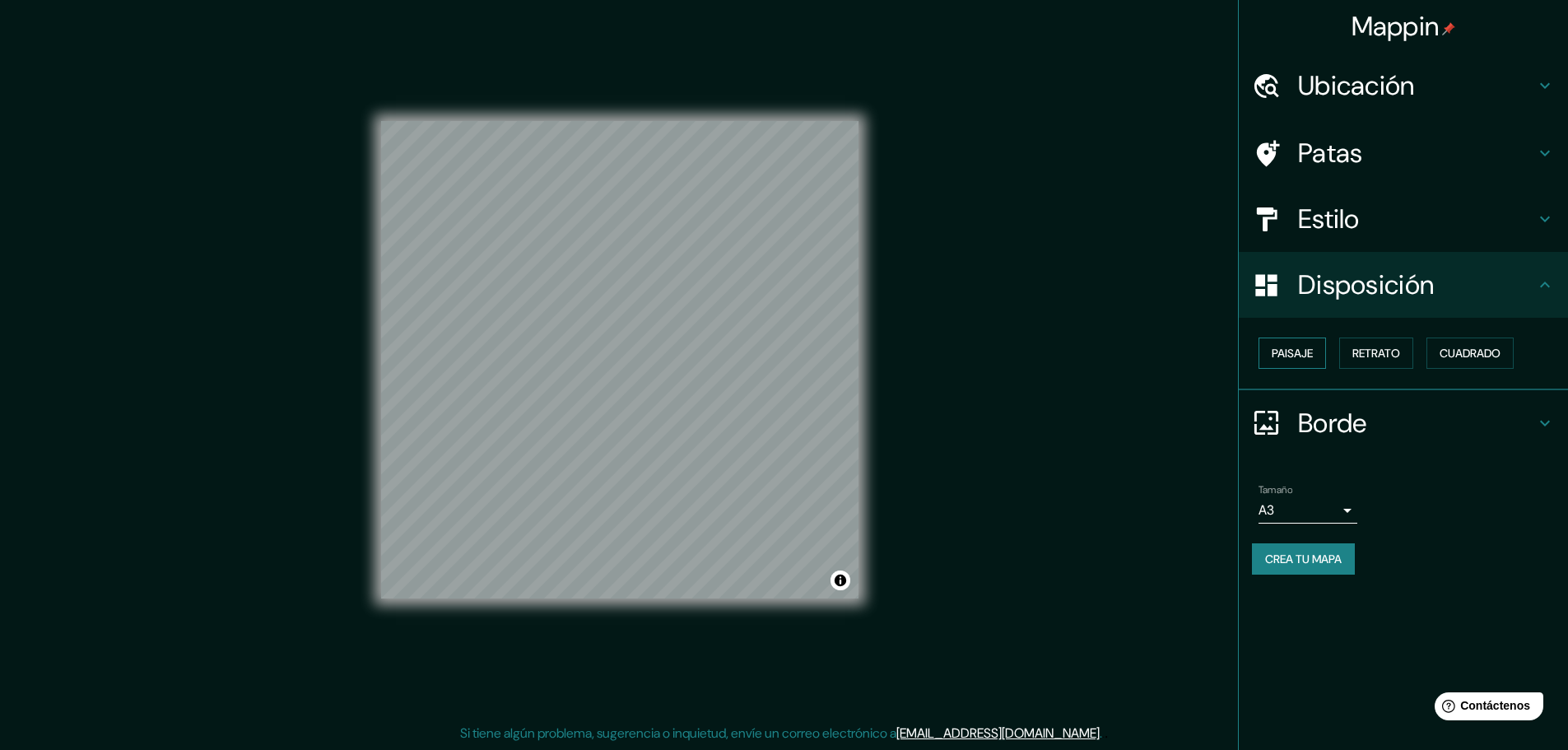
click at [1288, 357] on font "Paisaje" at bounding box center [1292, 353] width 41 height 15
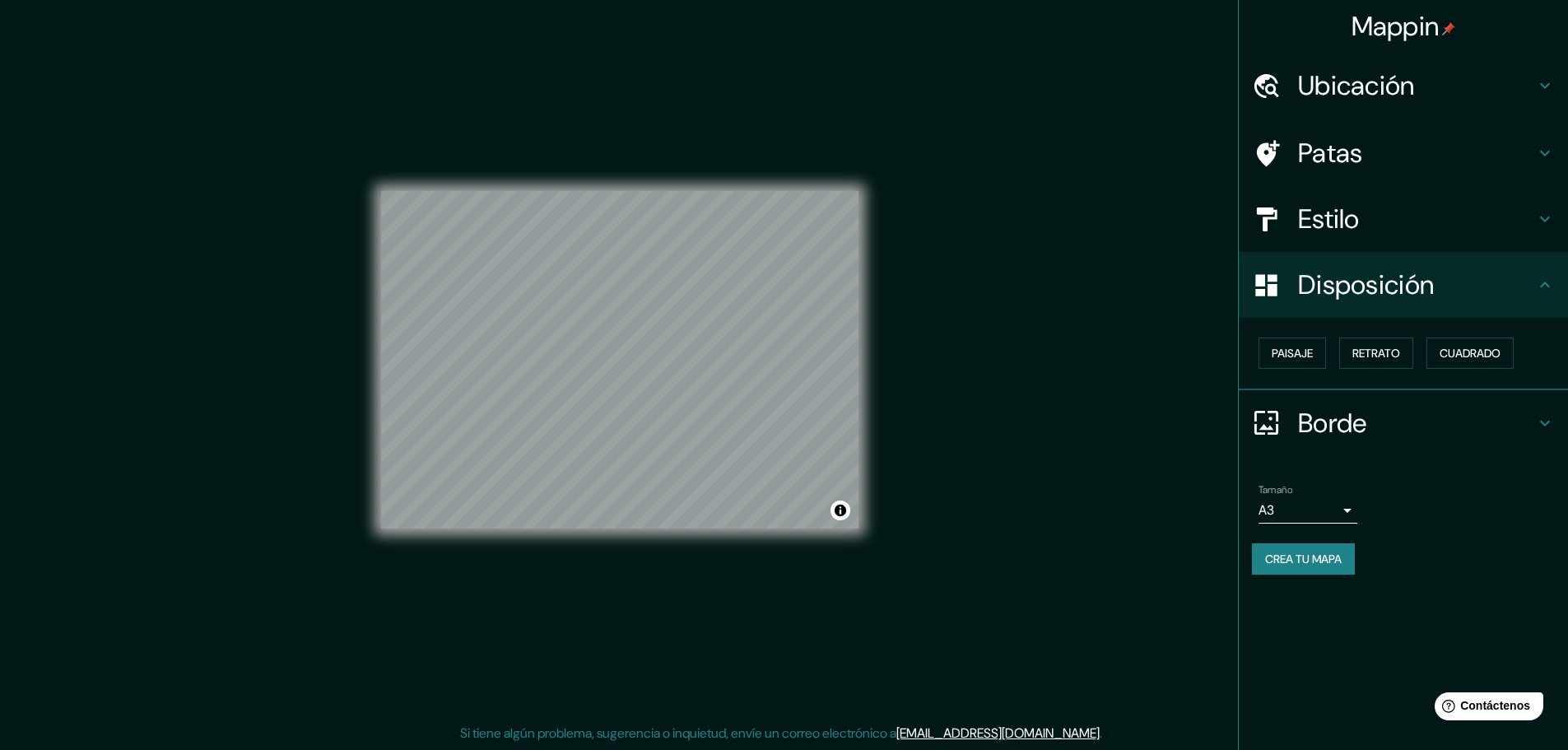
click at [1439, 439] on div "Borde" at bounding box center [1404, 423] width 329 height 66
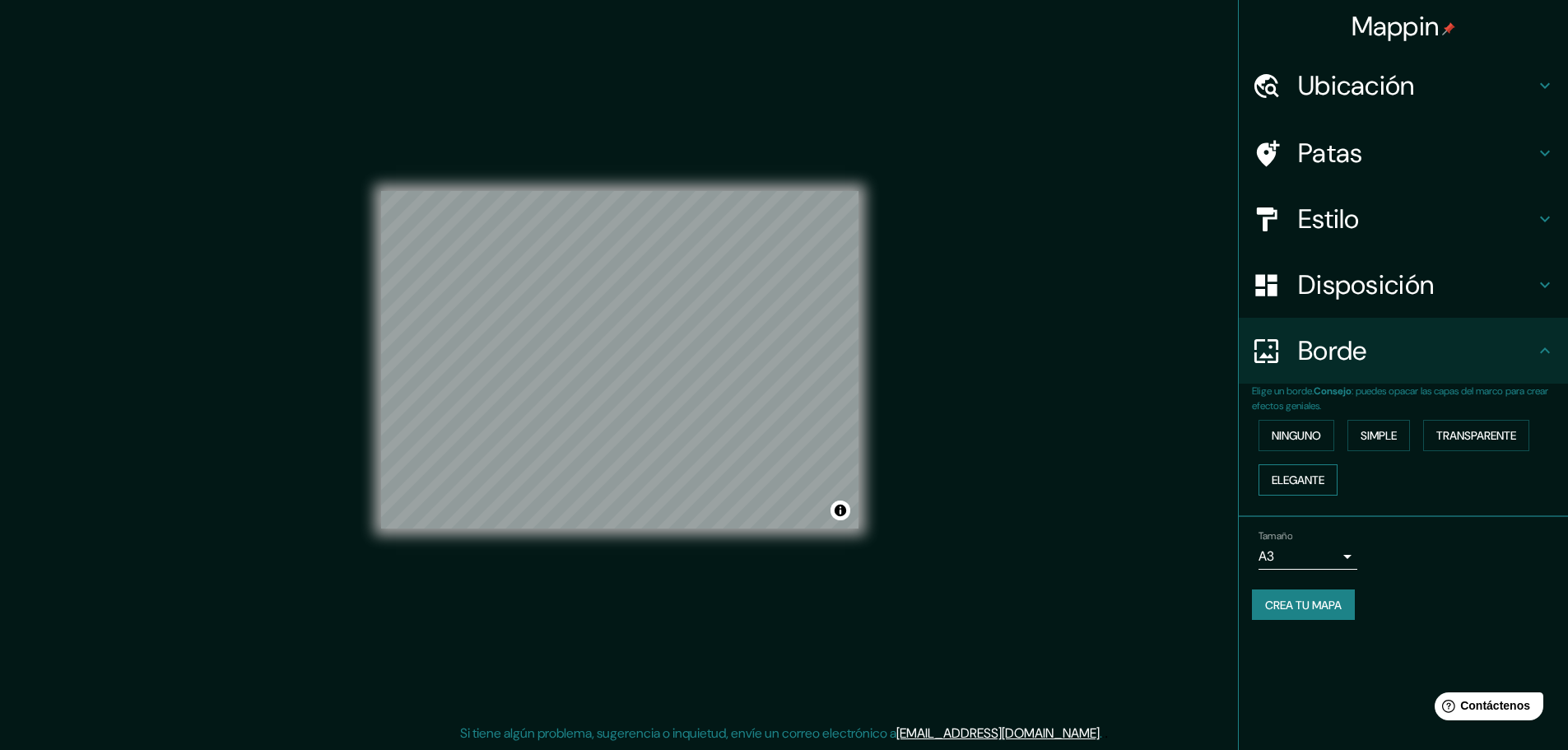
click at [1308, 479] on font "Elegante" at bounding box center [1297, 480] width 53 height 15
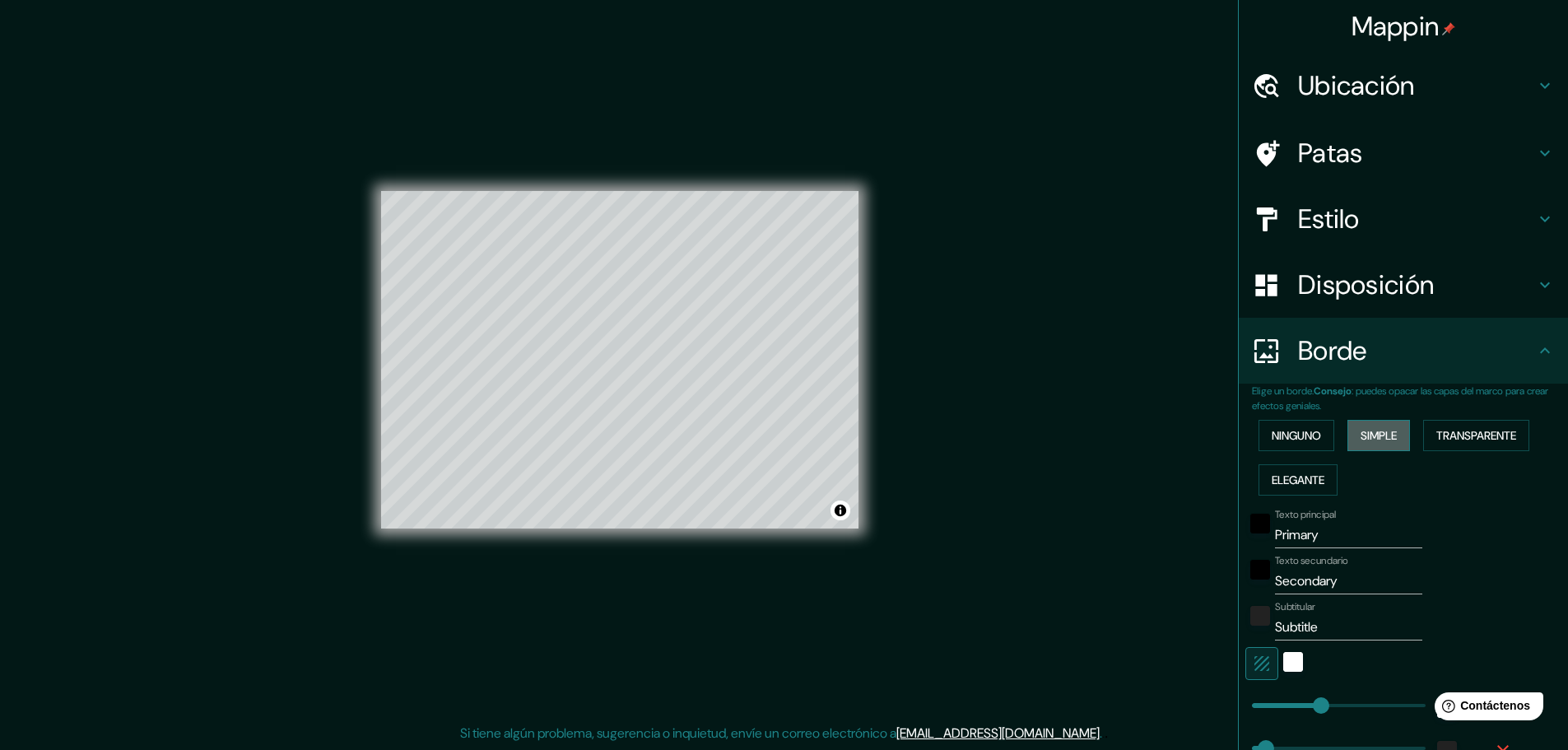
click at [1360, 433] on font "Simple" at bounding box center [1378, 436] width 36 height 15
click at [1292, 439] on font "Ninguno" at bounding box center [1296, 436] width 49 height 15
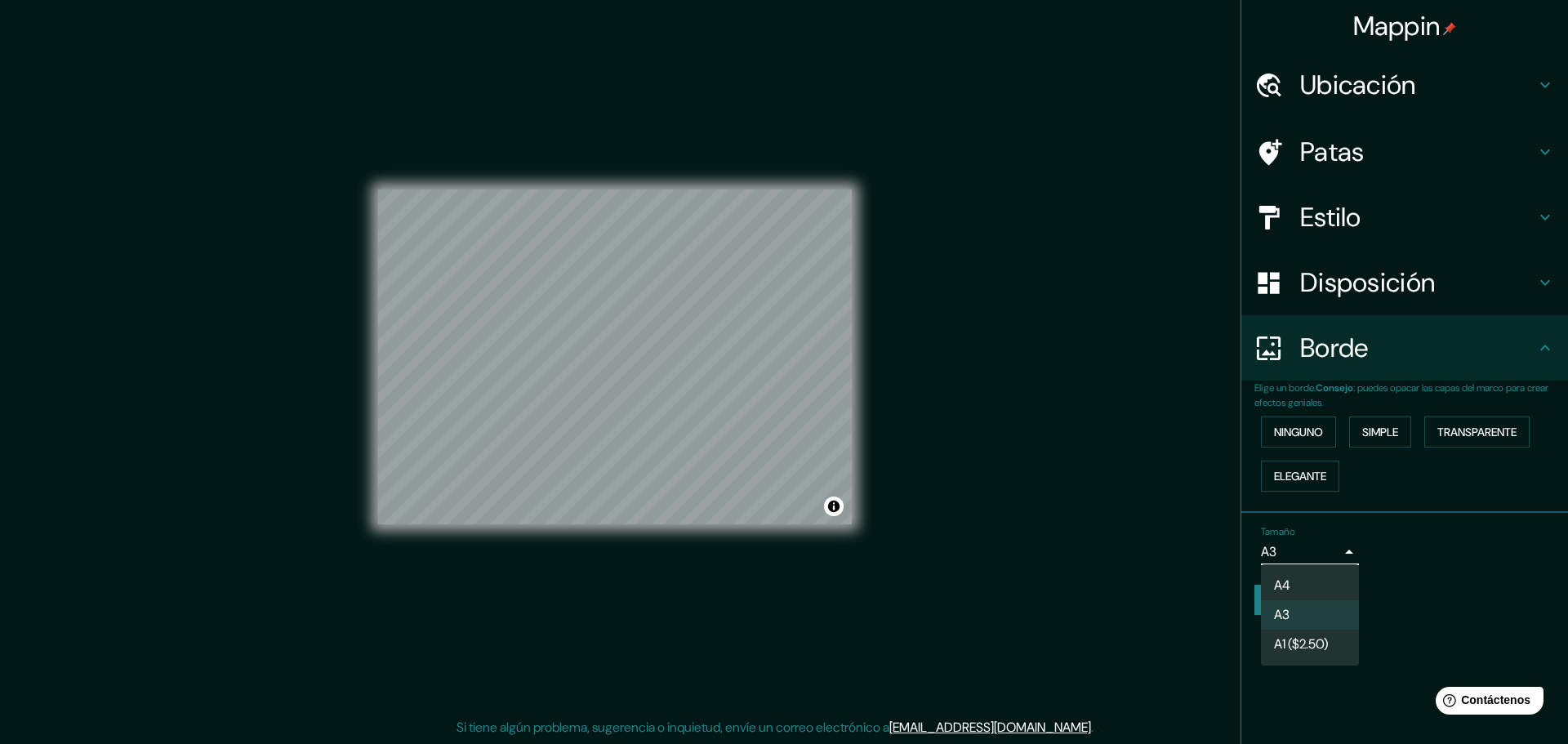
click at [1300, 544] on body "Mappin Ubicación [GEOGRAPHIC_DATA], [GEOGRAPHIC_DATA], [GEOGRAPHIC_DATA] Patas …" at bounding box center [784, 368] width 1568 height 744
click at [1313, 578] on li "A4" at bounding box center [1310, 586] width 98 height 30
type input "single"
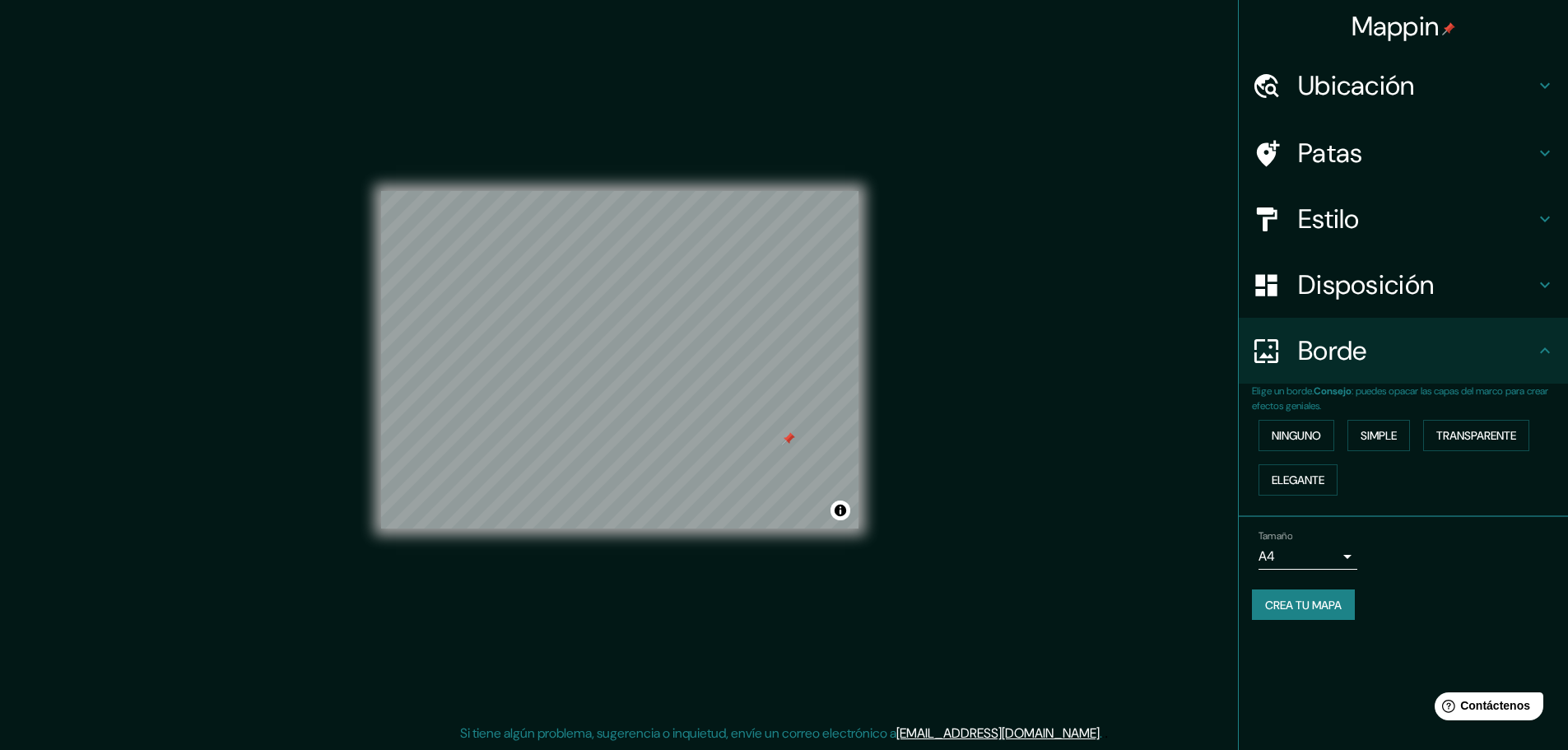
click at [1439, 12] on div "Mappin" at bounding box center [1404, 26] width 329 height 53
click at [1439, 15] on font "Mappin" at bounding box center [1395, 26] width 88 height 34
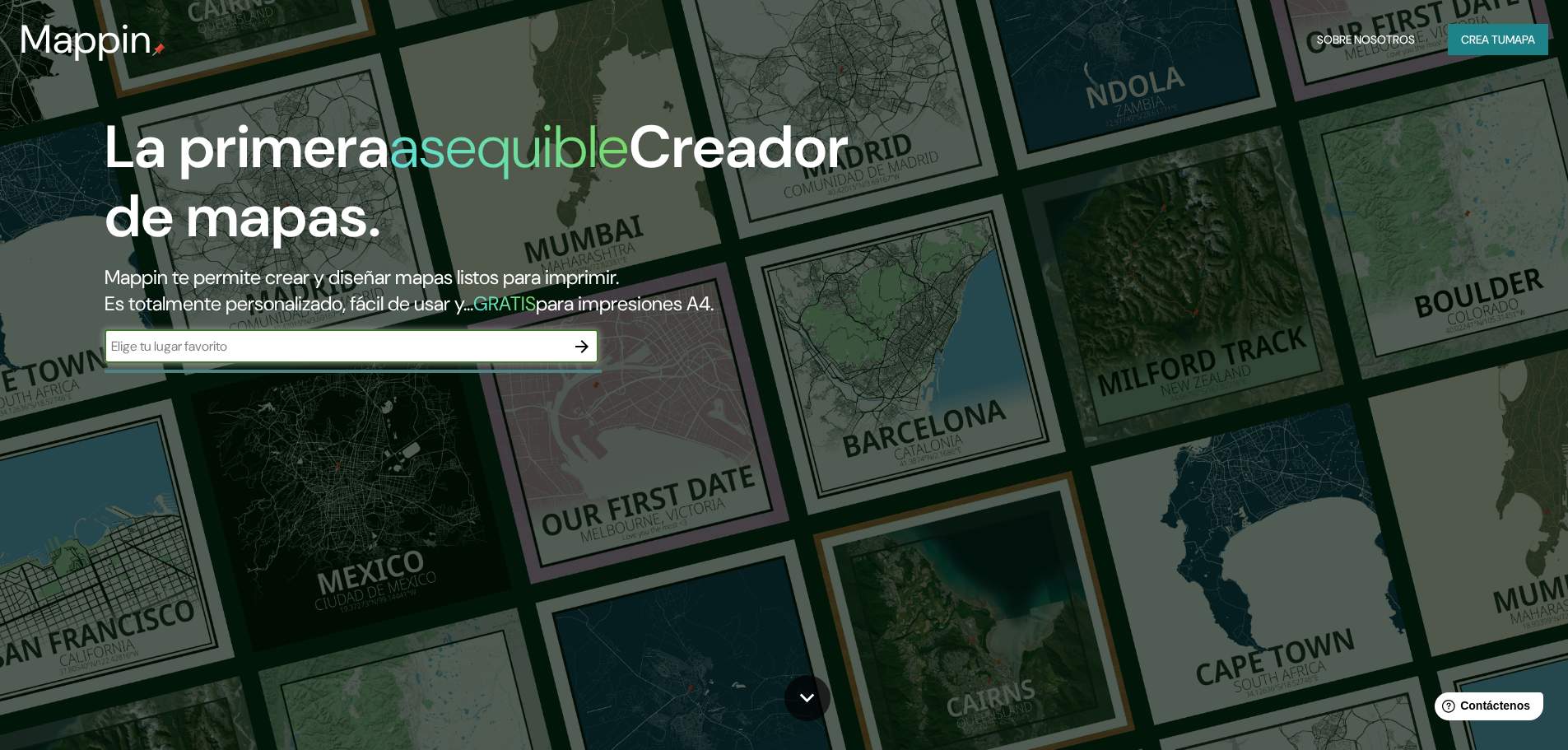
click at [529, 346] on input "text" at bounding box center [335, 346] width 461 height 19
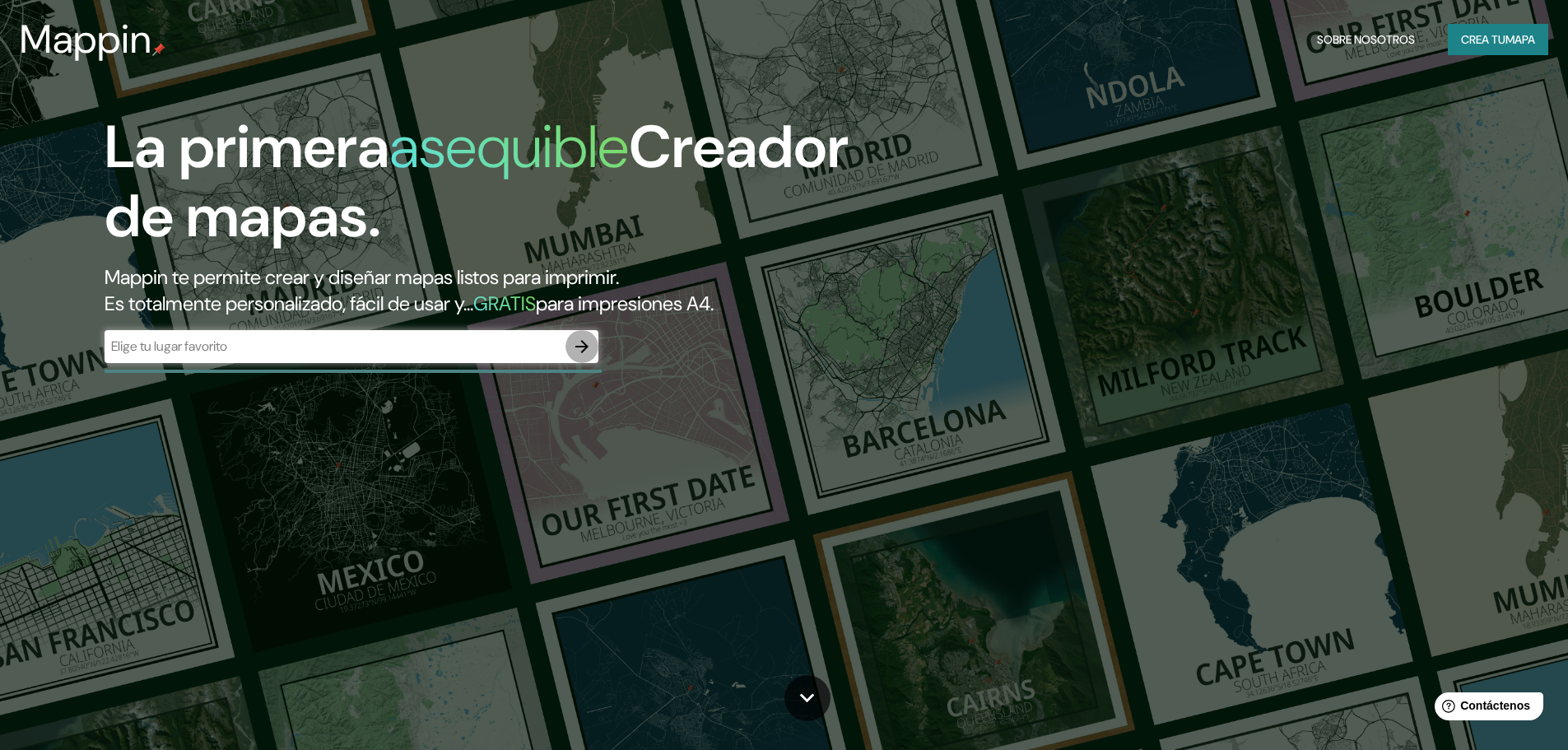
click at [569, 346] on button "button" at bounding box center [581, 346] width 33 height 33
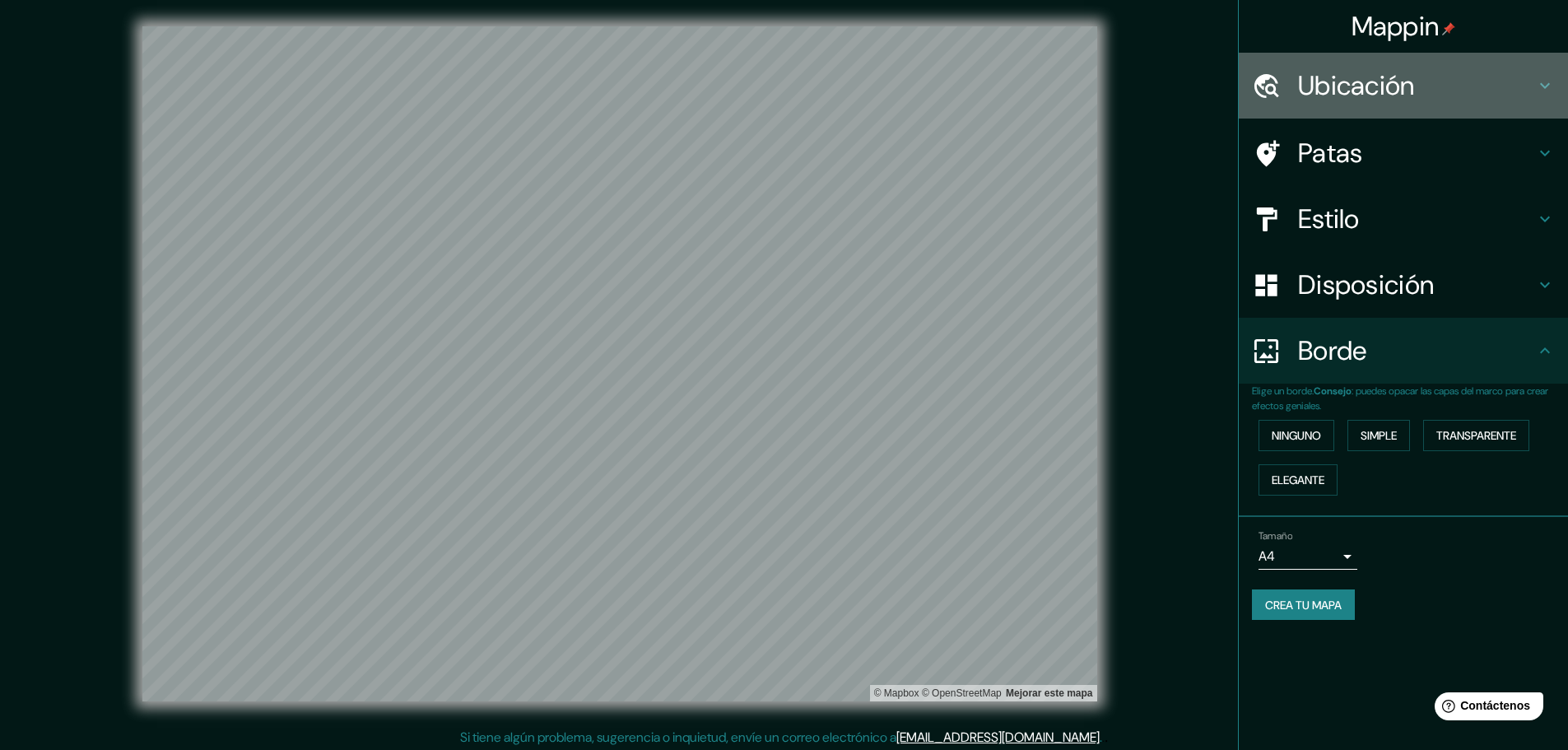
click at [1426, 81] on h4 "Ubicación" at bounding box center [1416, 85] width 237 height 33
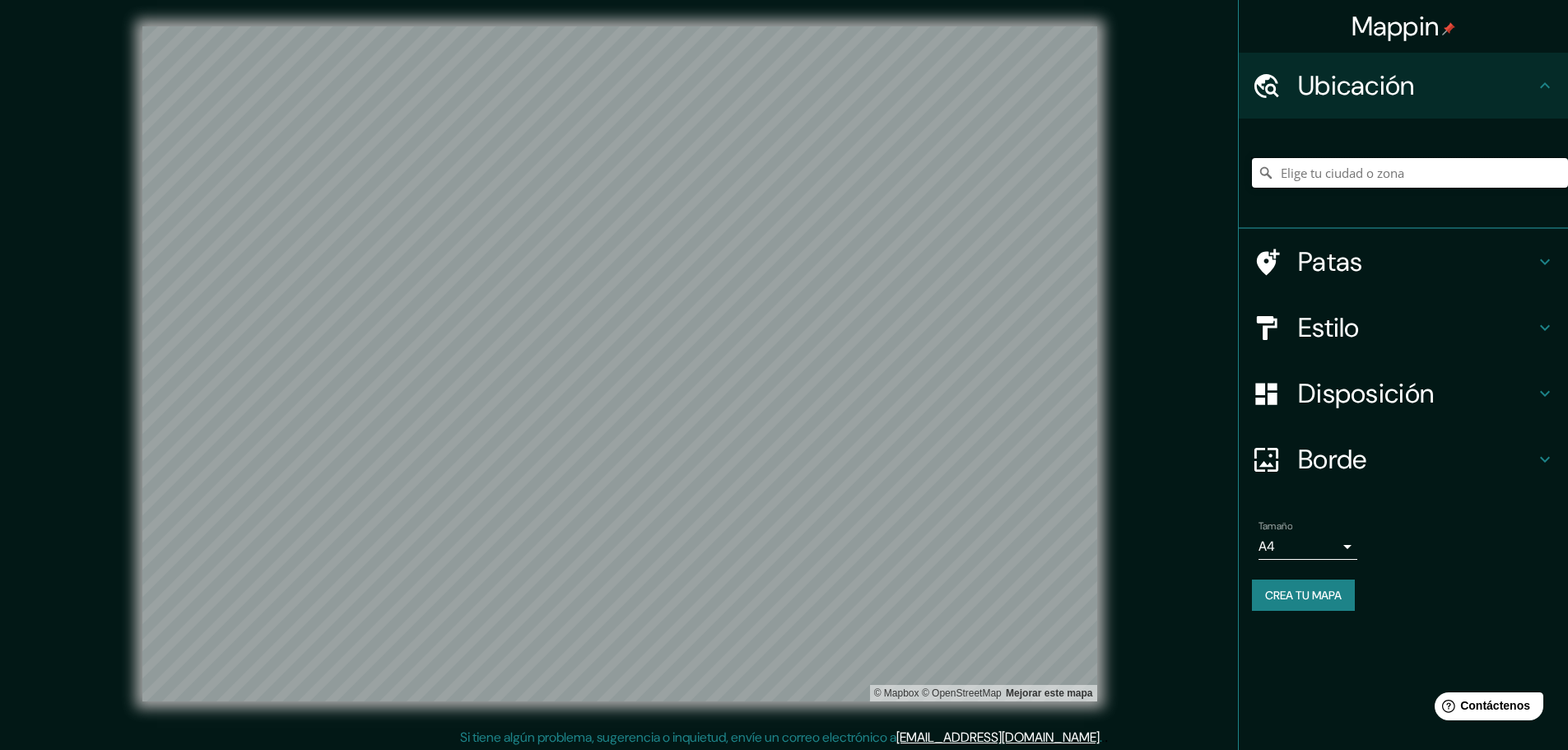
click at [1428, 173] on input "Elige tu ciudad o zona" at bounding box center [1409, 172] width 316 height 29
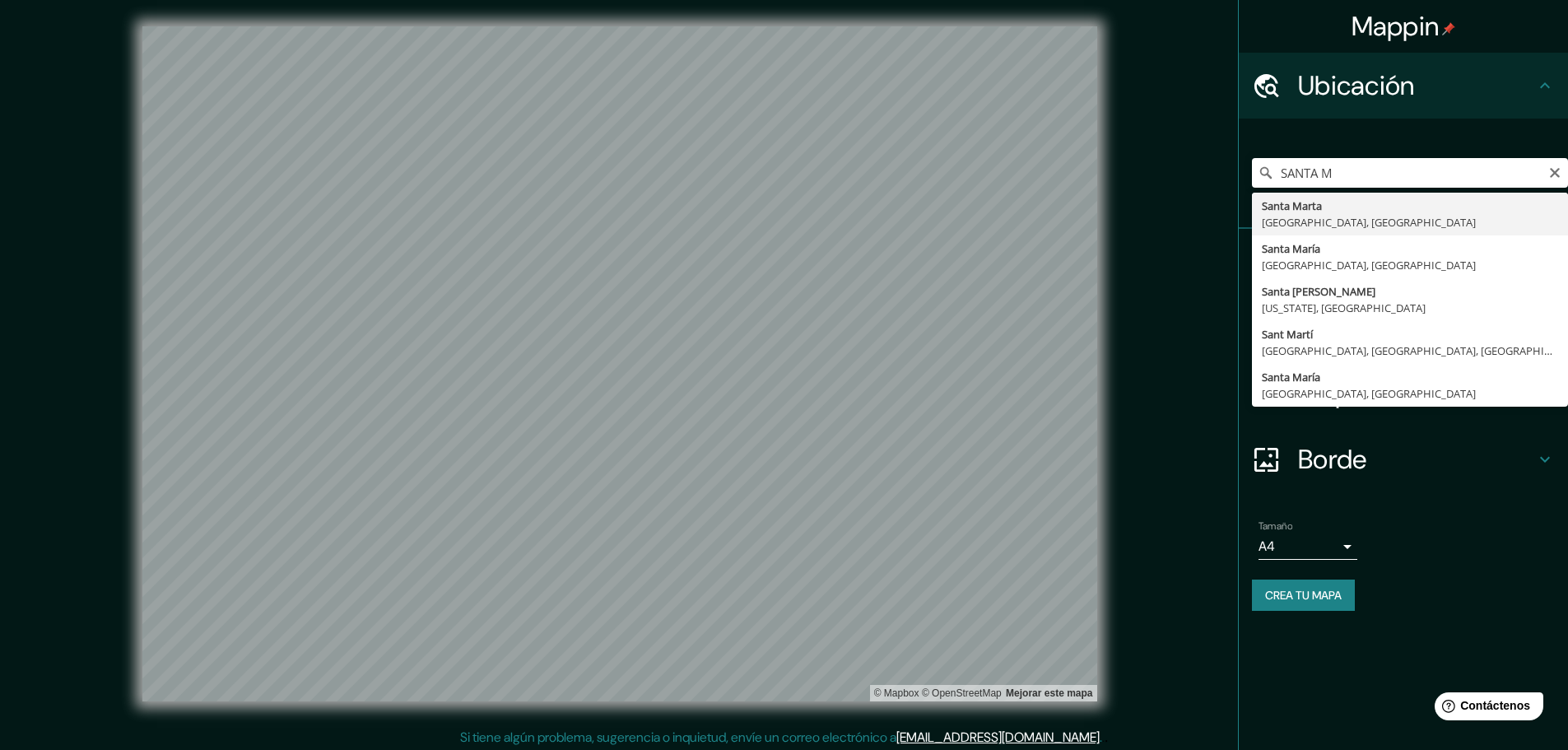
type input "[GEOGRAPHIC_DATA], [GEOGRAPHIC_DATA], [GEOGRAPHIC_DATA]"
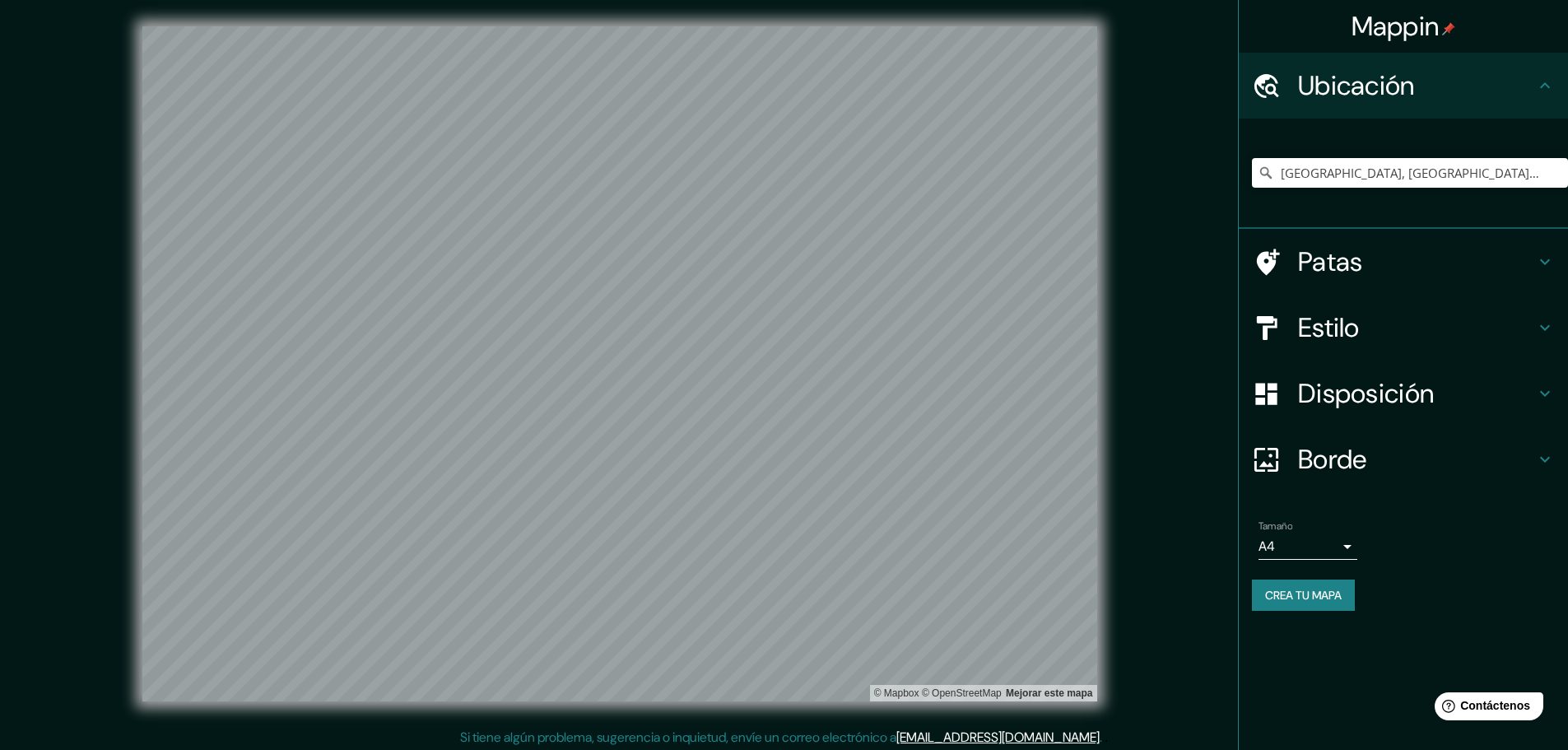
click at [1171, 496] on div "Mappin Ubicación [GEOGRAPHIC_DATA], [GEOGRAPHIC_DATA], [GEOGRAPHIC_DATA] Patas …" at bounding box center [784, 377] width 1568 height 754
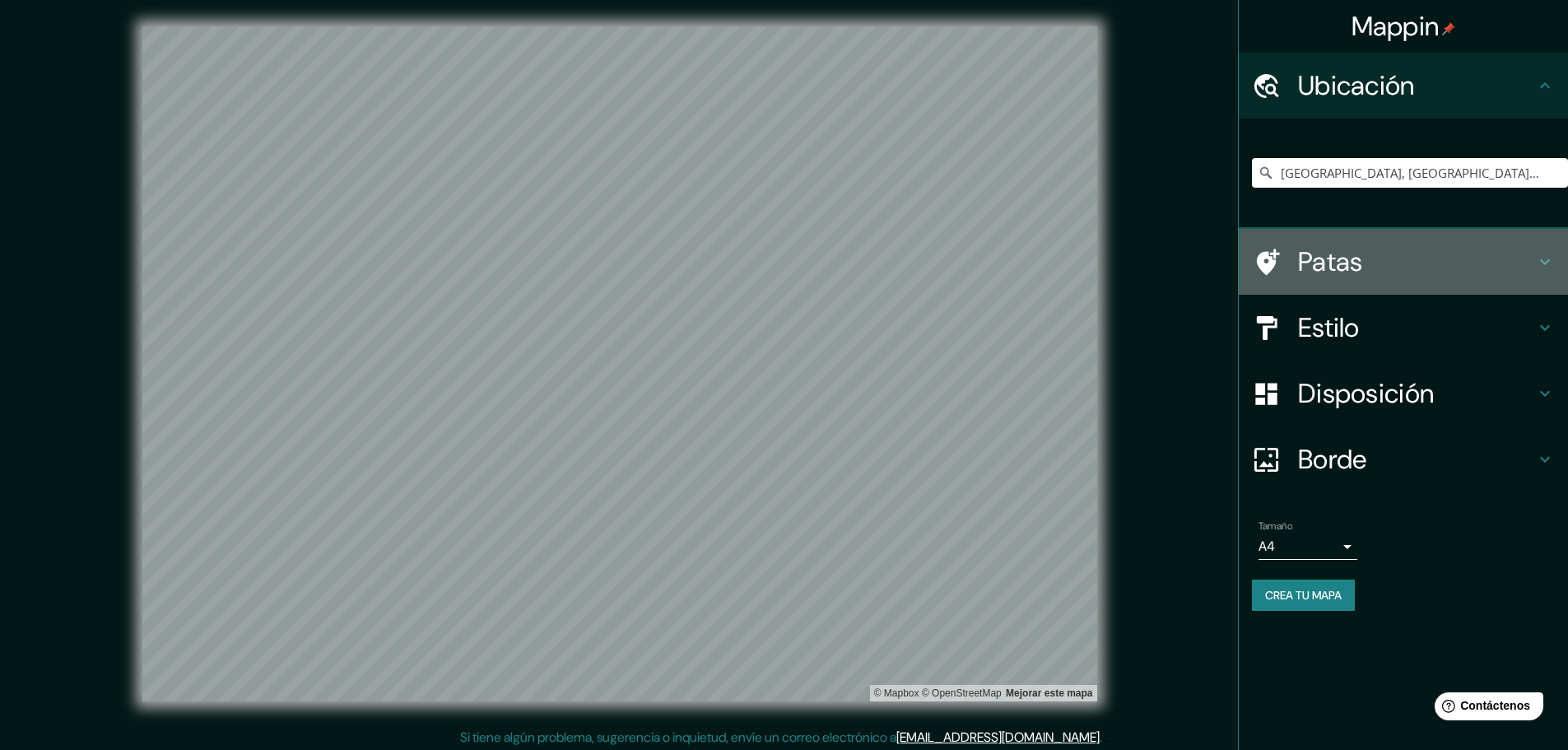
click at [1545, 255] on icon at bounding box center [1545, 262] width 20 height 20
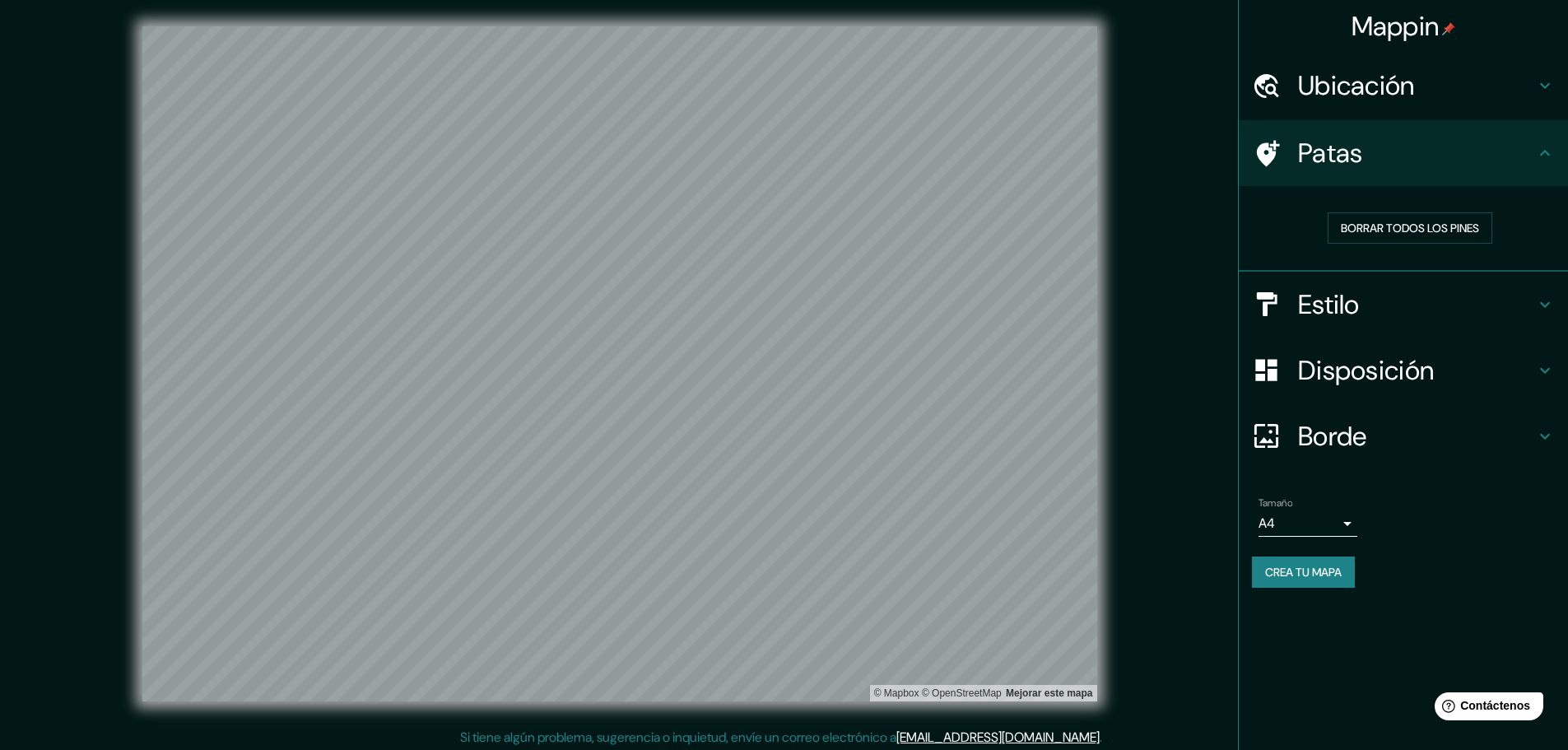
click at [1542, 302] on icon at bounding box center [1545, 305] width 20 height 20
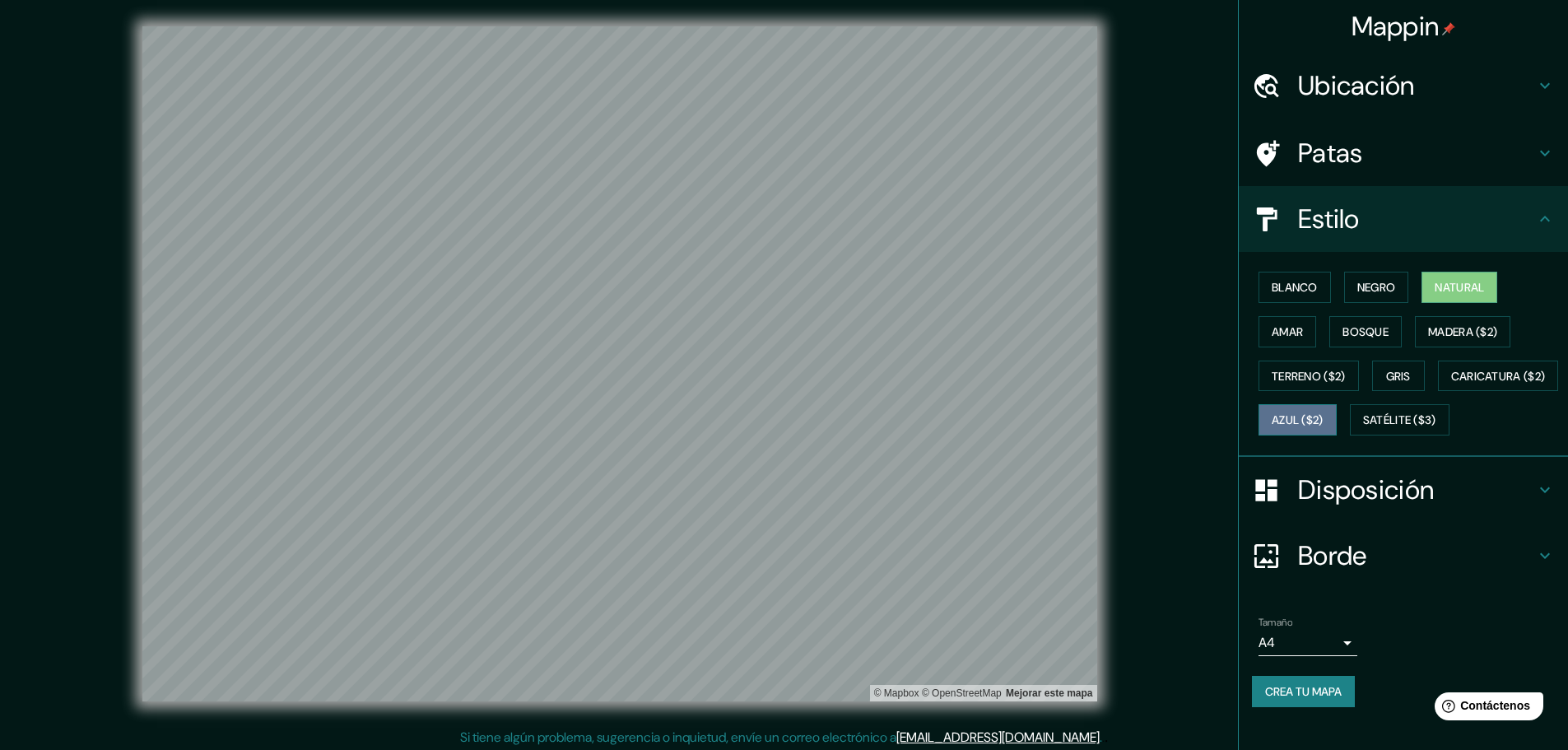
click at [1323, 423] on font "Azul ($2)" at bounding box center [1297, 421] width 52 height 15
click at [1451, 383] on font "Caricatura ($2)" at bounding box center [1498, 377] width 94 height 15
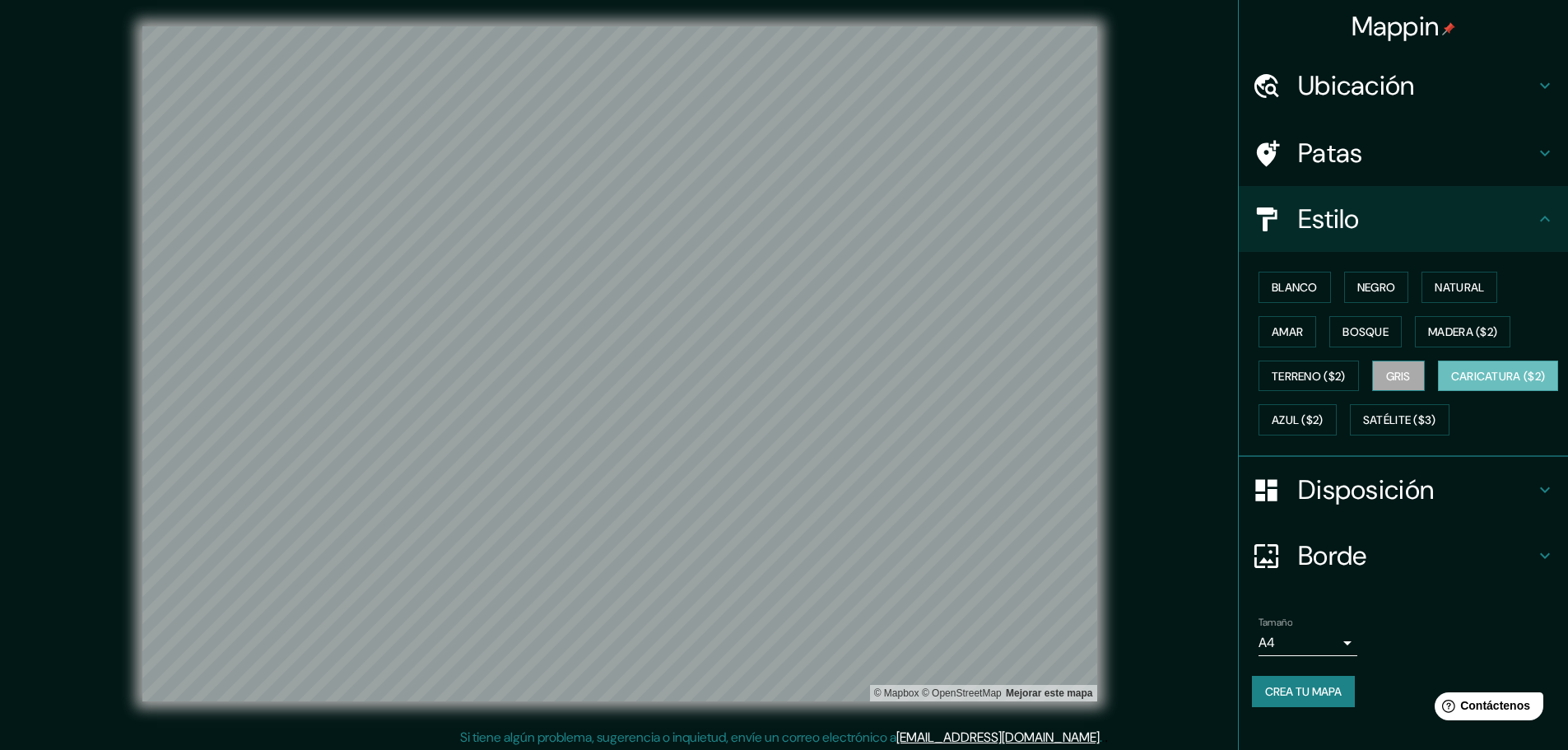
click at [1388, 369] on font "Gris" at bounding box center [1399, 377] width 25 height 15
click at [1457, 292] on font "Natural" at bounding box center [1459, 287] width 49 height 15
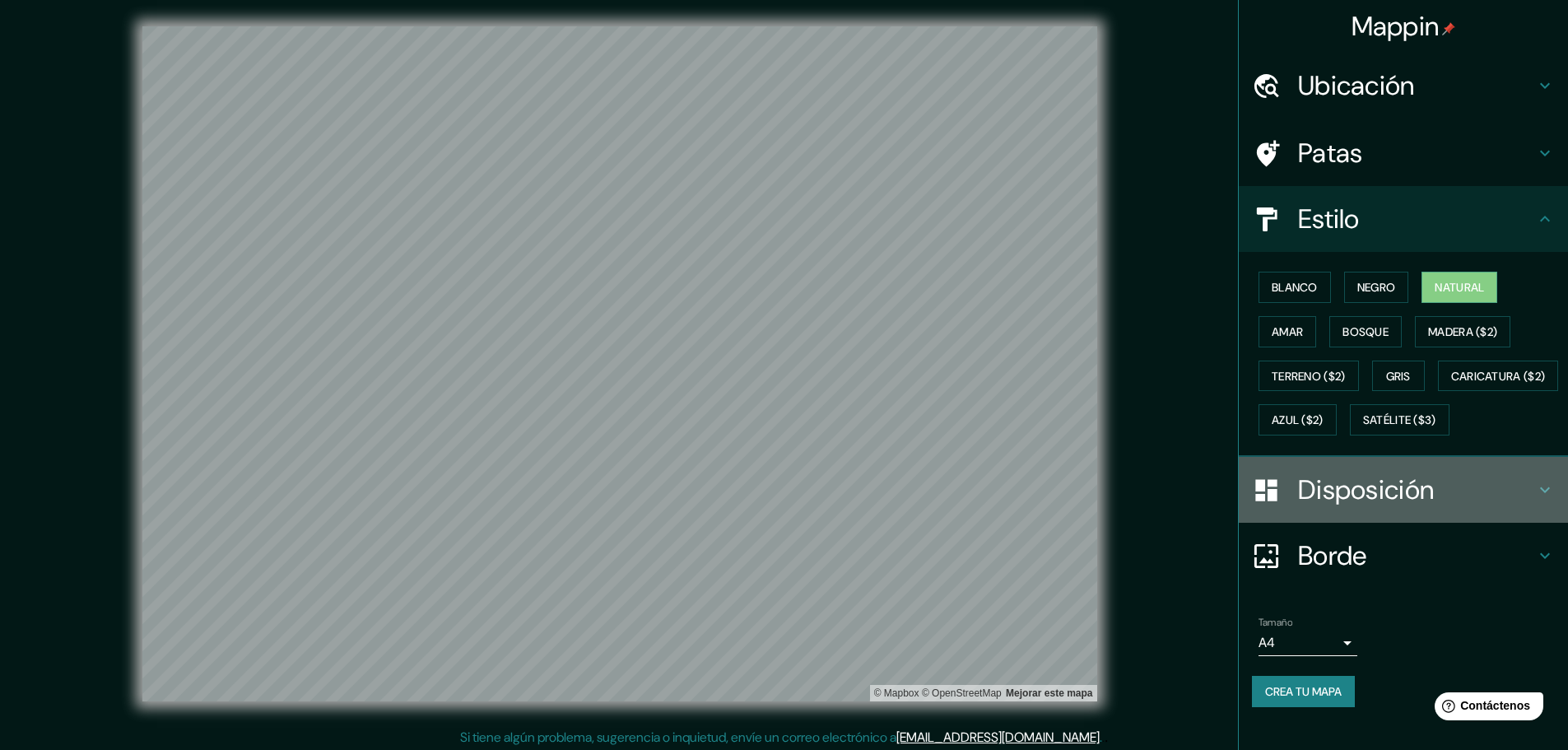
click at [1505, 506] on h4 "Disposición" at bounding box center [1416, 489] width 237 height 33
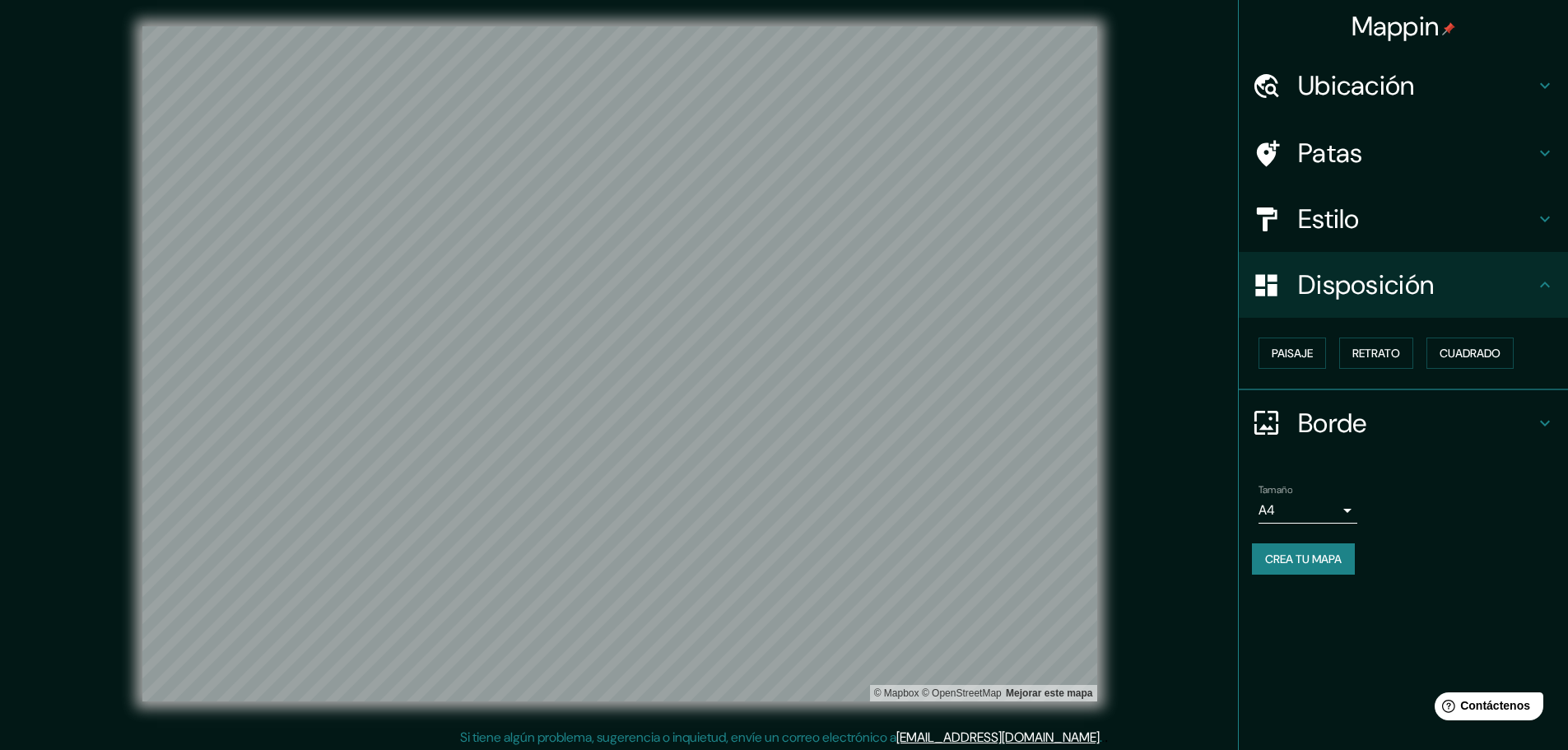
click at [1399, 404] on div "Borde" at bounding box center [1404, 423] width 329 height 66
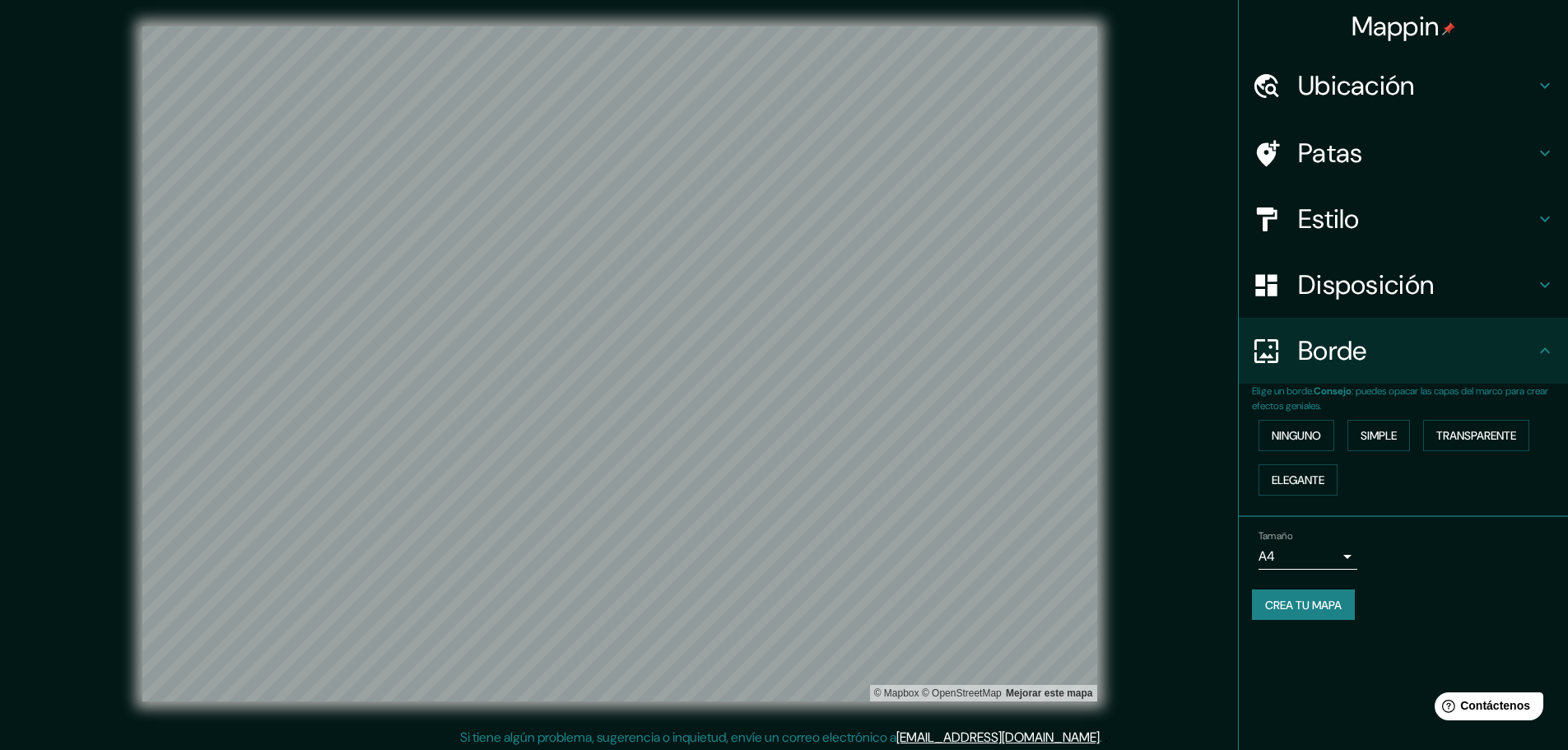
click at [1524, 547] on div "Tamaño A4 single" at bounding box center [1403, 550] width 303 height 53
click at [1329, 607] on font "Crea tu mapa" at bounding box center [1303, 606] width 77 height 15
click at [1322, 611] on font "Crea tu mapa" at bounding box center [1303, 606] width 77 height 15
